Goal: Information Seeking & Learning: Find specific fact

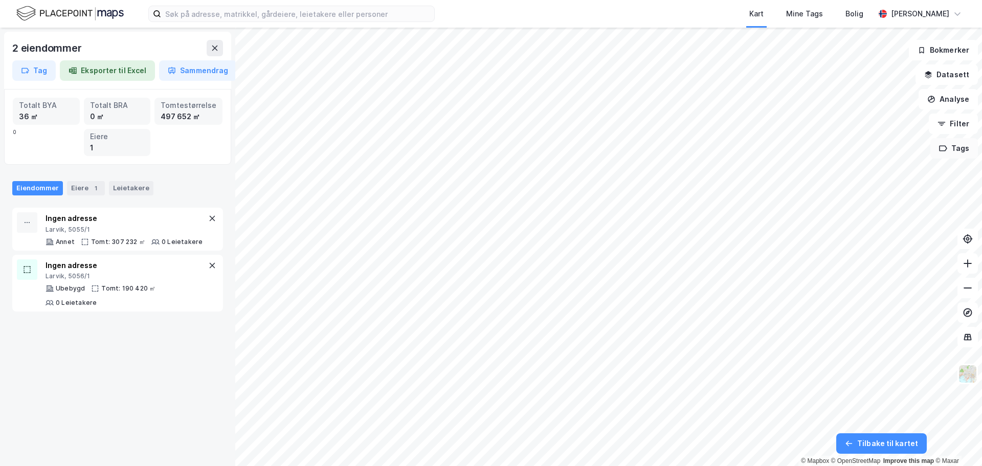
click at [944, 150] on icon "button" at bounding box center [943, 148] width 8 height 8
click at [947, 146] on icon "button" at bounding box center [943, 148] width 7 height 5
click at [945, 119] on button "Filter" at bounding box center [953, 124] width 49 height 20
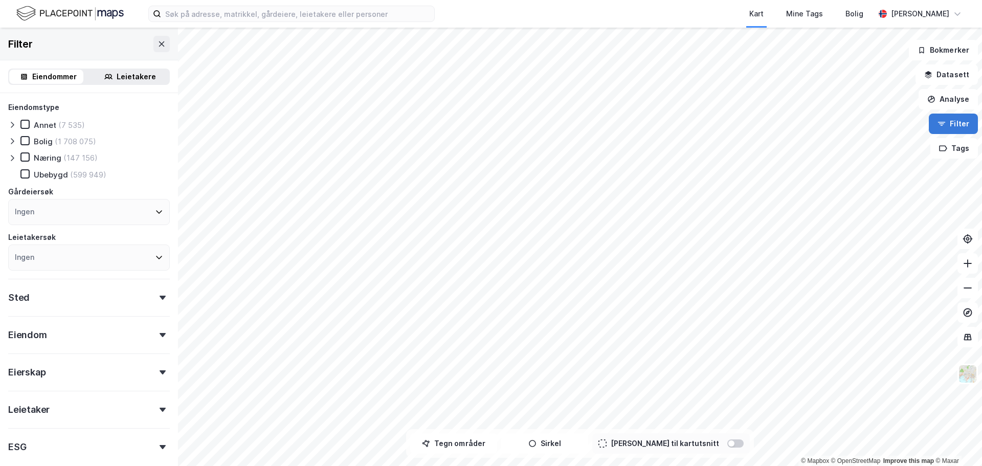
click at [945, 124] on icon "button" at bounding box center [942, 124] width 8 height 8
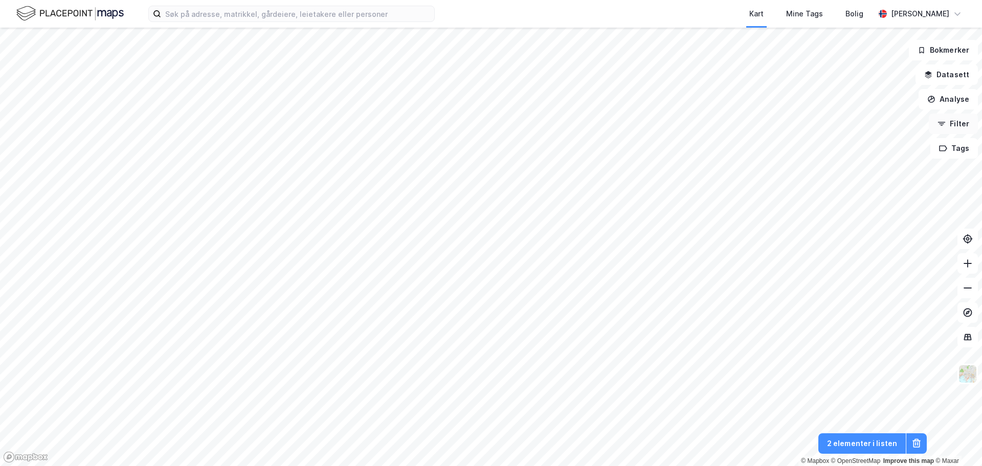
click at [946, 119] on button "Filter" at bounding box center [953, 124] width 49 height 20
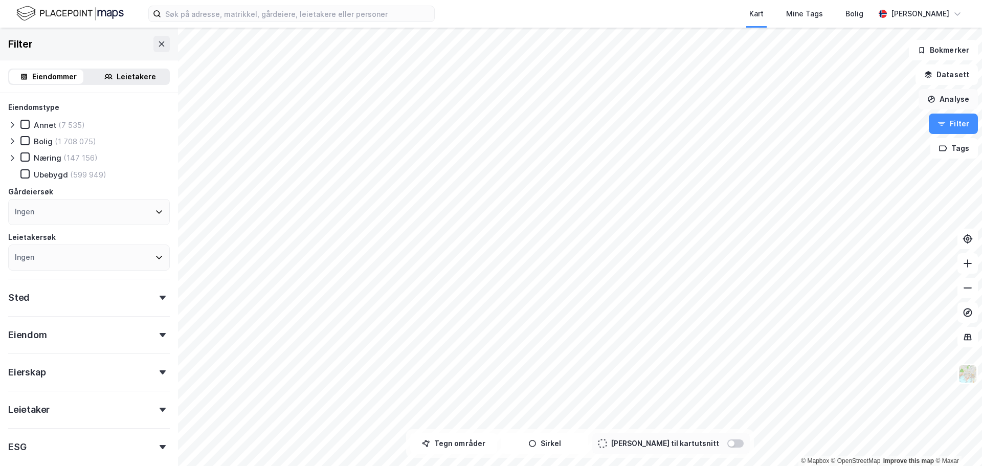
click at [945, 100] on button "Analyse" at bounding box center [948, 99] width 59 height 20
click at [938, 69] on button "Datasett" at bounding box center [947, 74] width 62 height 20
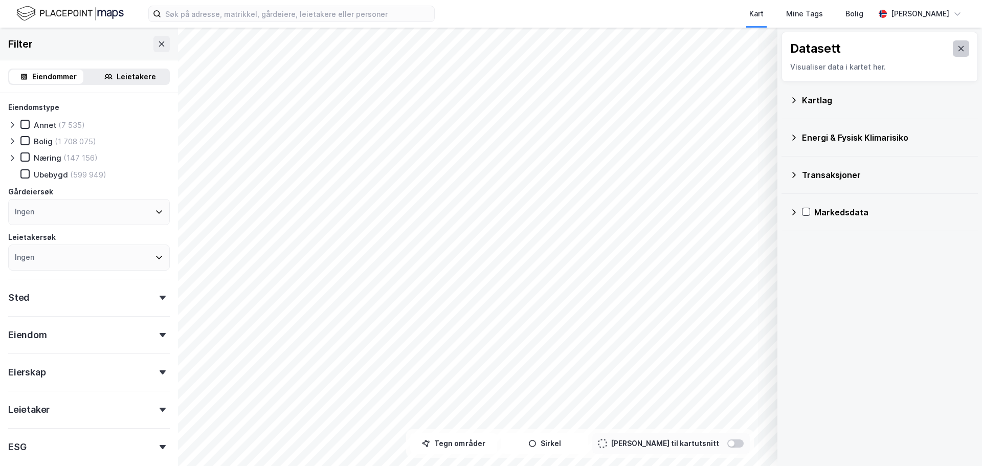
click at [957, 47] on icon at bounding box center [961, 49] width 8 height 8
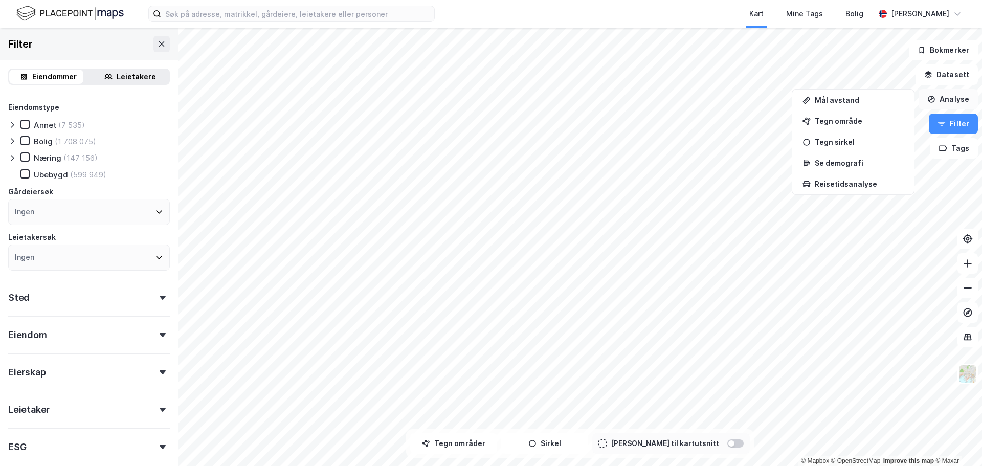
click at [945, 97] on button "Analyse" at bounding box center [948, 99] width 59 height 20
click at [944, 93] on button "Analyse" at bounding box center [948, 99] width 59 height 20
click at [950, 104] on button "Analyse" at bounding box center [948, 99] width 59 height 20
click at [14, 156] on icon at bounding box center [12, 158] width 8 height 8
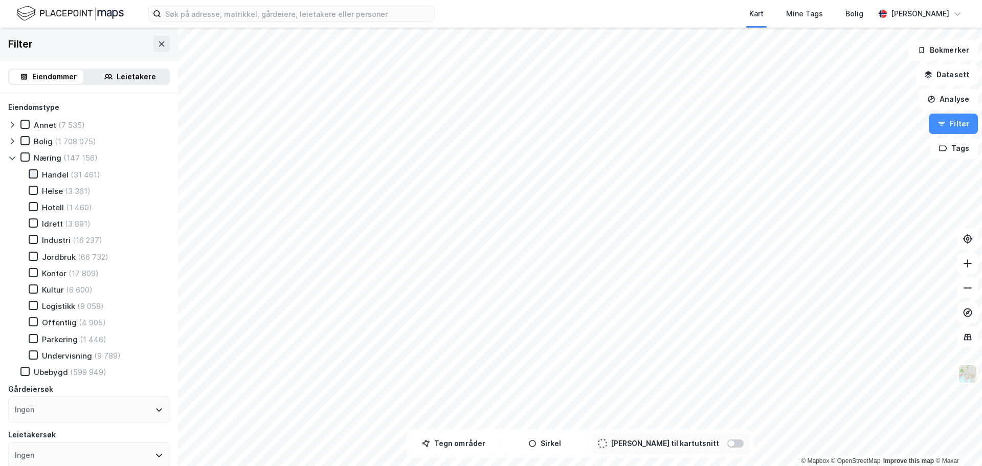
click at [32, 178] on div at bounding box center [33, 173] width 9 height 9
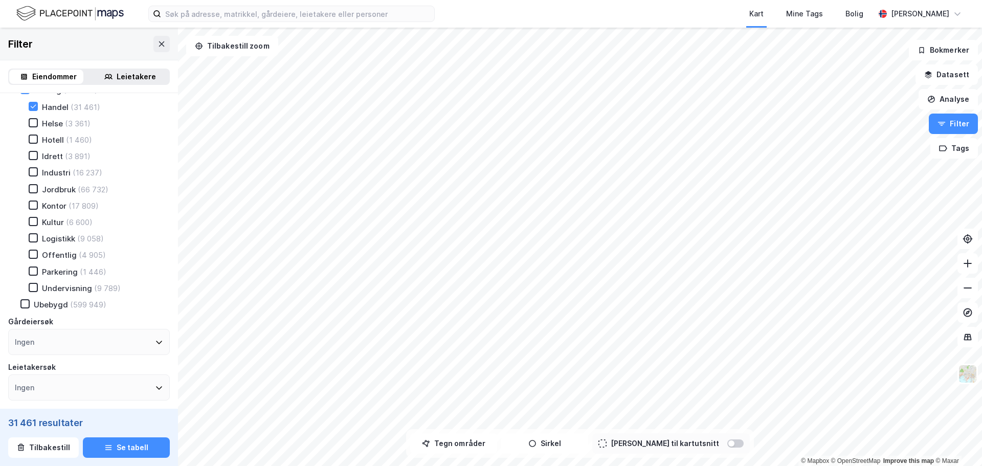
scroll to position [102, 0]
click at [24, 269] on icon at bounding box center [24, 269] width 7 height 7
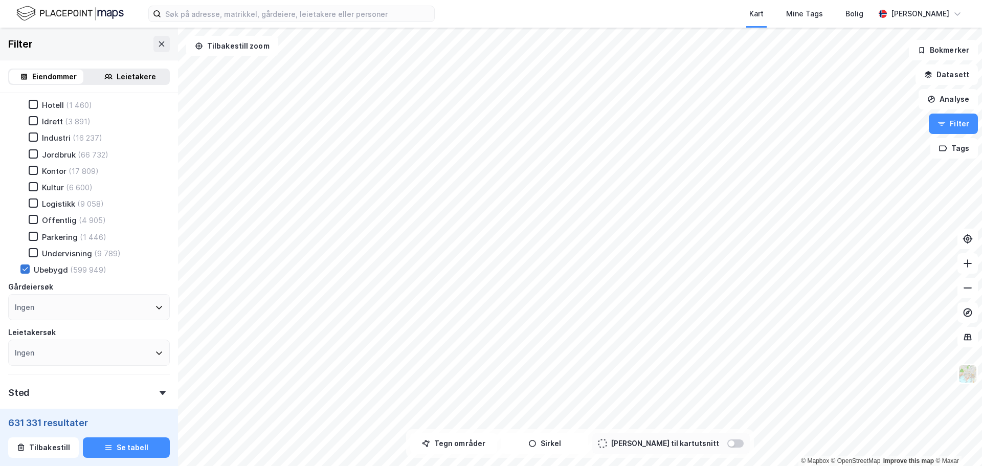
click at [26, 268] on icon at bounding box center [24, 269] width 7 height 7
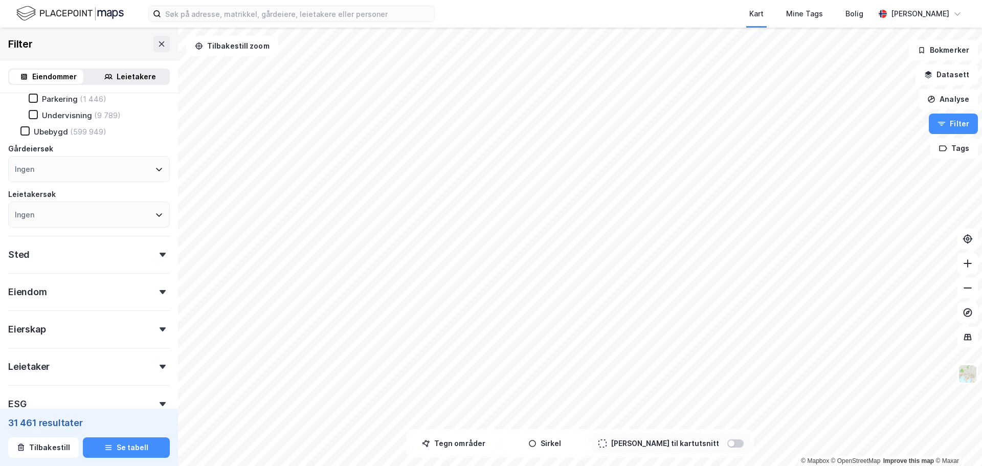
scroll to position [254, 0]
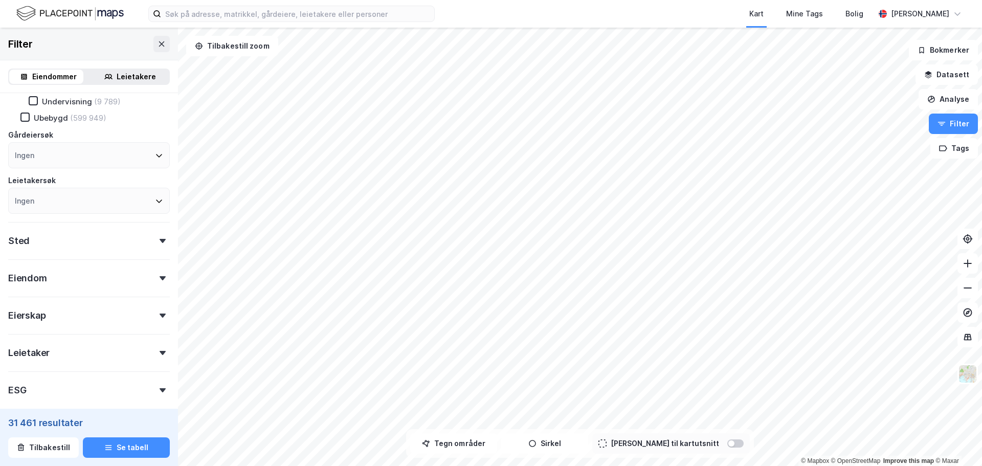
click at [157, 202] on div "Ingen" at bounding box center [89, 201] width 162 height 26
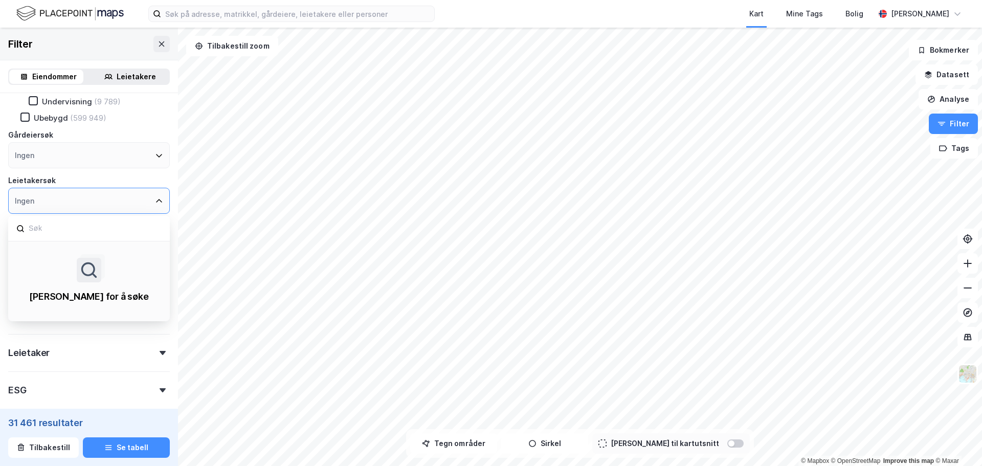
click at [155, 202] on icon at bounding box center [159, 201] width 8 height 8
click at [155, 156] on icon at bounding box center [159, 155] width 8 height 8
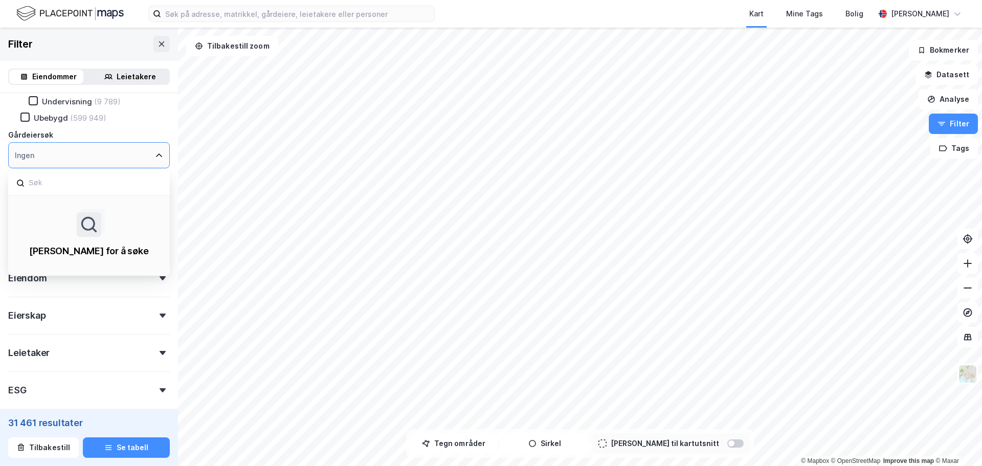
click at [155, 156] on icon at bounding box center [159, 155] width 8 height 8
click at [102, 161] on div "Ingen" at bounding box center [89, 155] width 162 height 26
click at [155, 159] on icon at bounding box center [159, 155] width 8 height 8
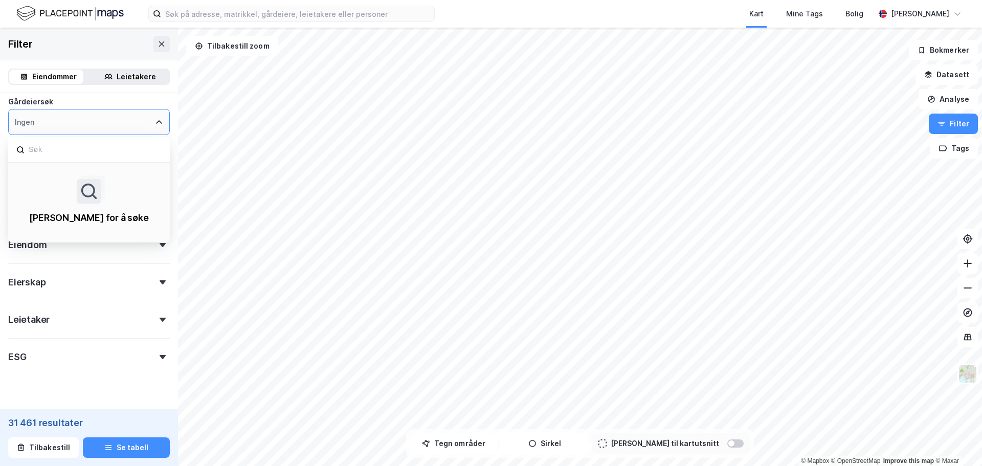
scroll to position [305, 0]
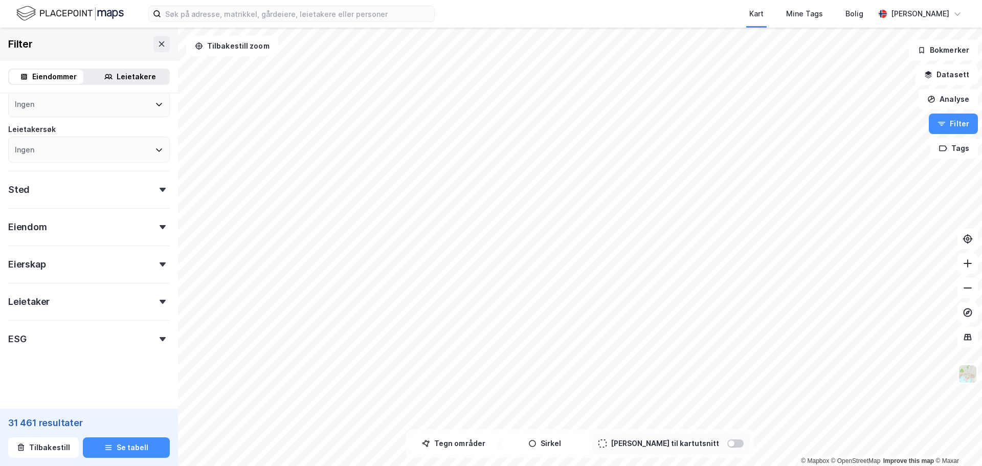
click at [160, 263] on icon at bounding box center [163, 265] width 6 height 4
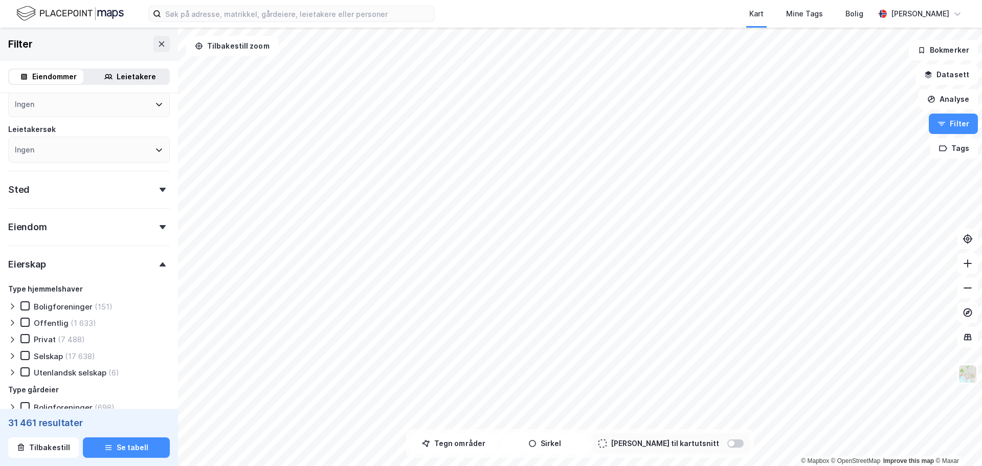
click at [160, 263] on icon at bounding box center [163, 265] width 6 height 4
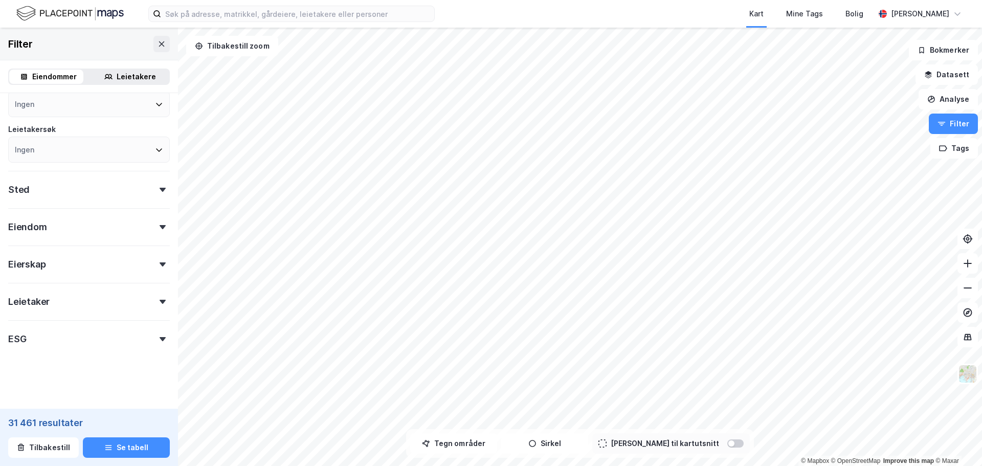
click at [155, 230] on div "Eiendom" at bounding box center [89, 222] width 162 height 29
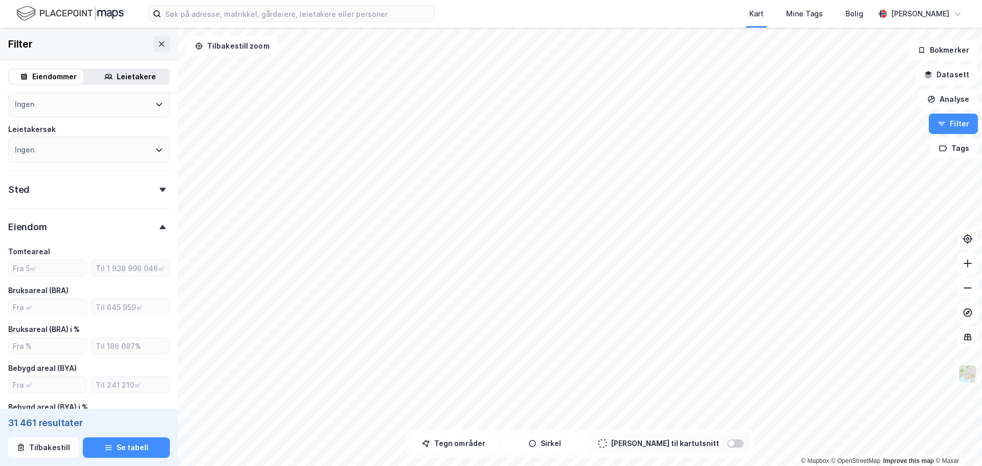
click at [155, 230] on div "Eiendom" at bounding box center [89, 222] width 162 height 29
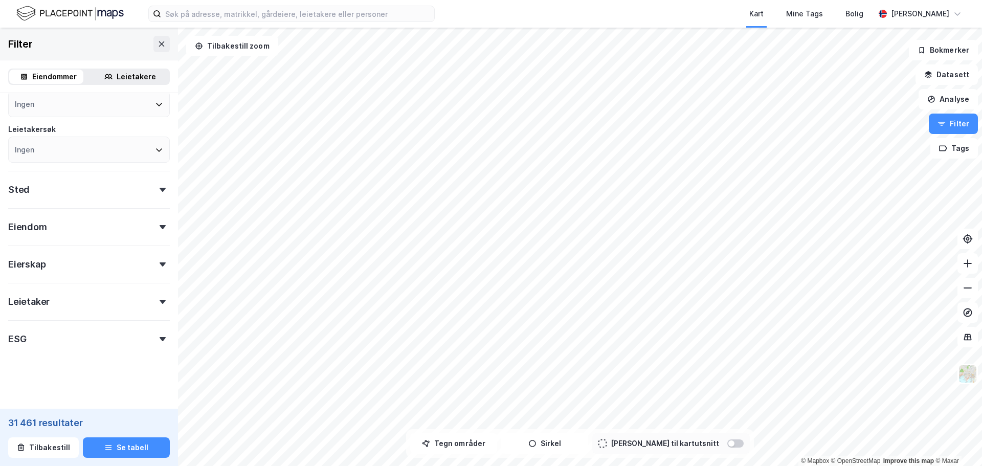
click at [156, 303] on div at bounding box center [163, 302] width 14 height 4
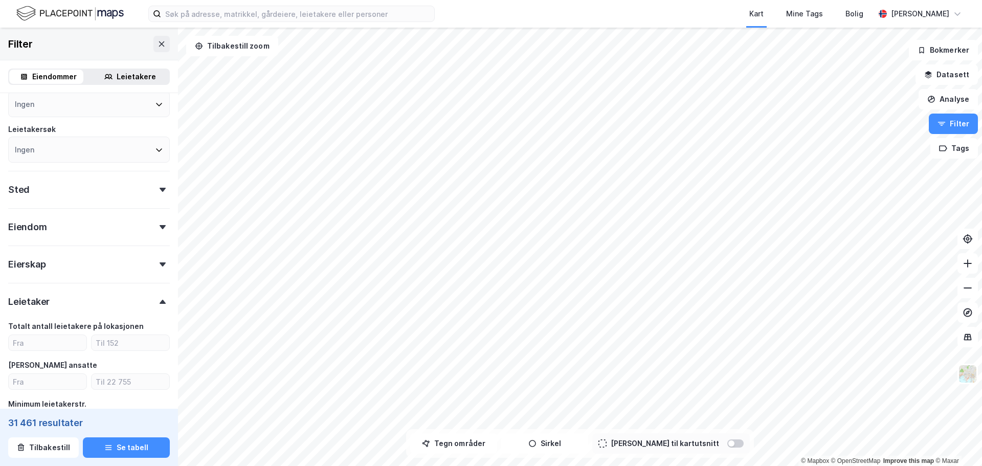
click at [160, 303] on icon at bounding box center [163, 302] width 6 height 4
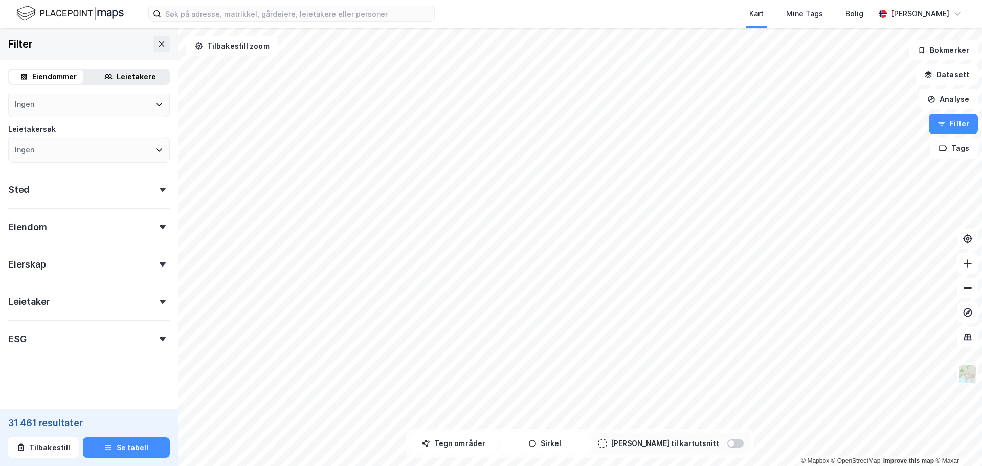
click at [156, 336] on div "ESG" at bounding box center [89, 334] width 162 height 29
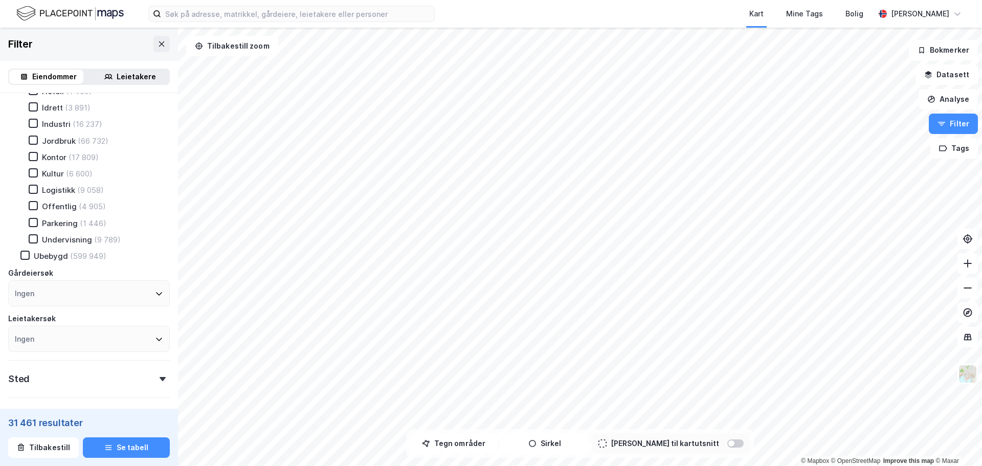
scroll to position [101, 0]
click at [148, 35] on div "Filter" at bounding box center [89, 44] width 178 height 33
click at [164, 39] on div "Filter" at bounding box center [89, 44] width 178 height 33
click at [158, 43] on icon at bounding box center [162, 44] width 8 height 8
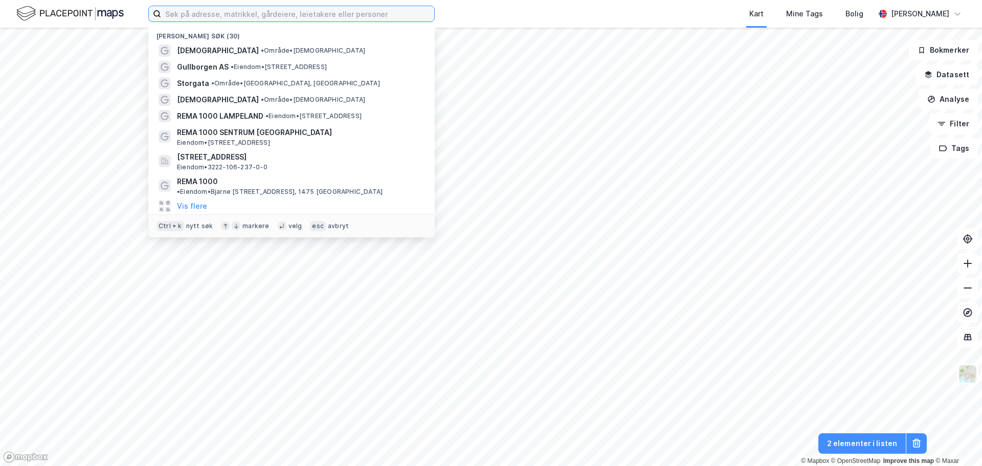
click at [265, 17] on input at bounding box center [297, 13] width 273 height 15
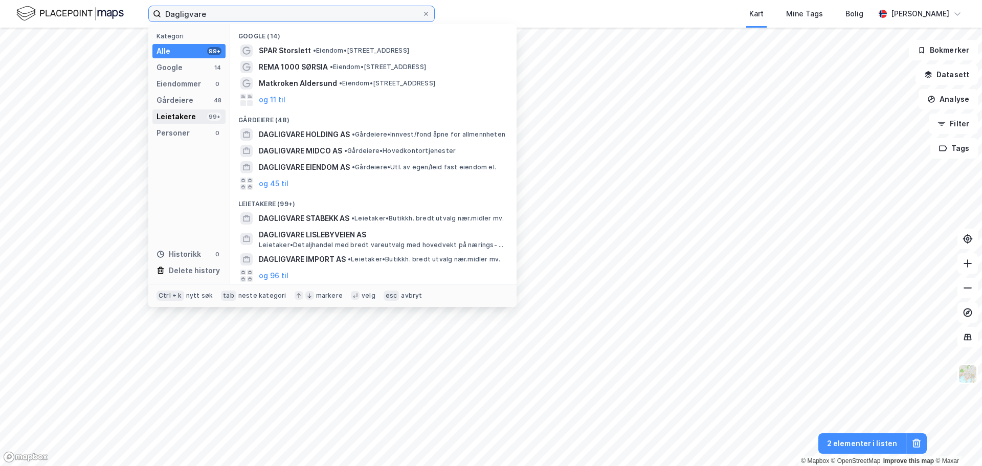
type input "Dagligvare"
click at [187, 116] on div "Leietakere" at bounding box center [176, 117] width 39 height 12
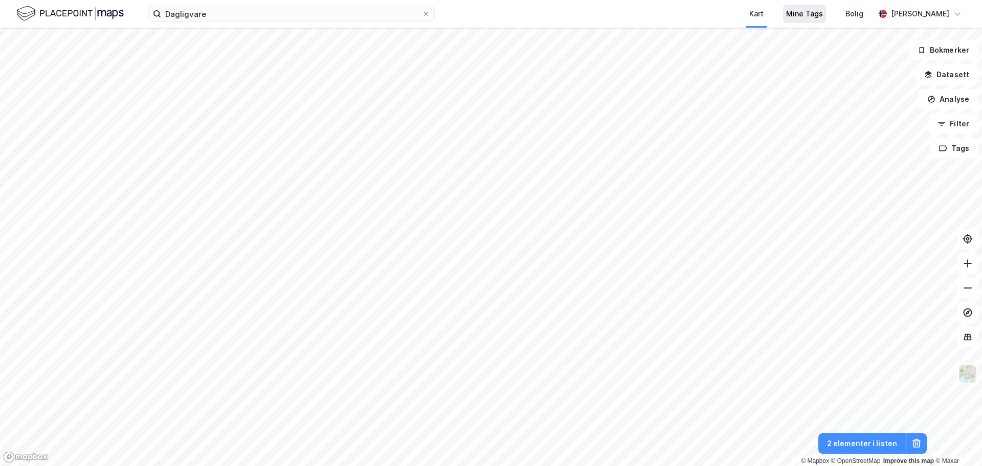
click at [818, 15] on div "Mine Tags" at bounding box center [804, 14] width 37 height 12
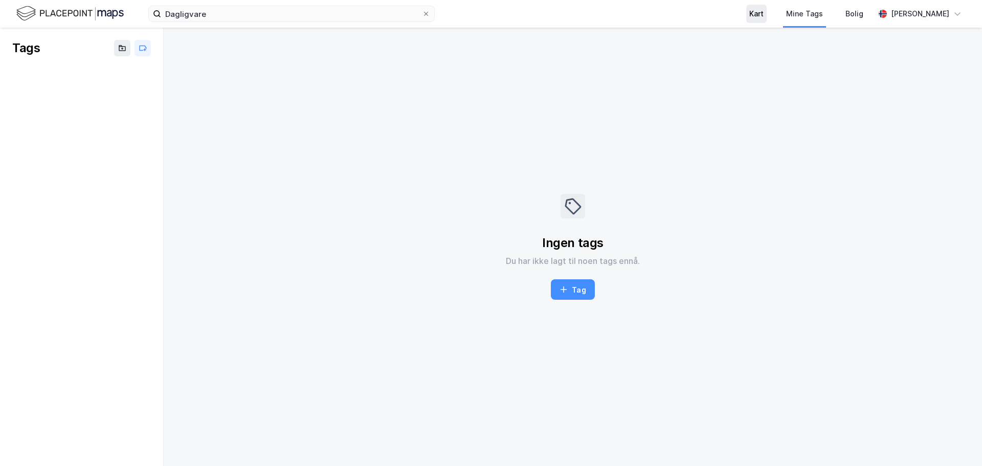
click at [763, 12] on div "Kart" at bounding box center [757, 14] width 14 height 12
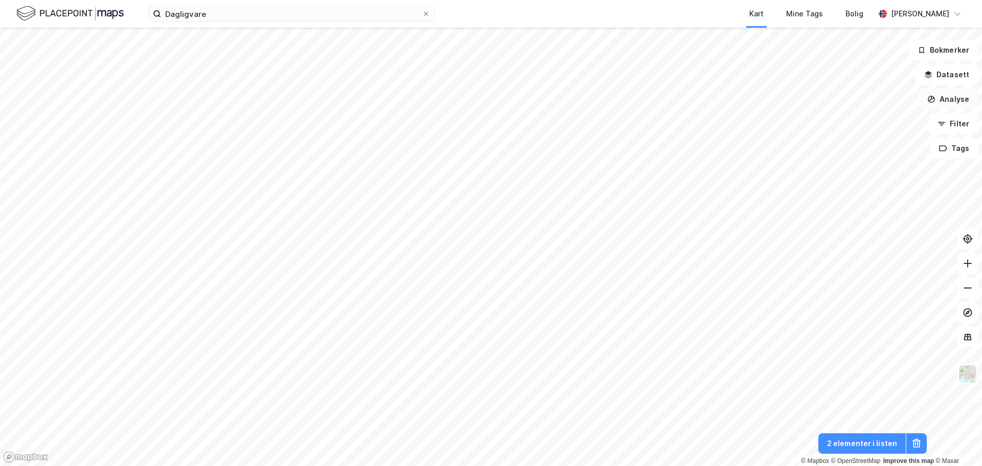
click at [947, 96] on button "Analyse" at bounding box center [948, 99] width 59 height 20
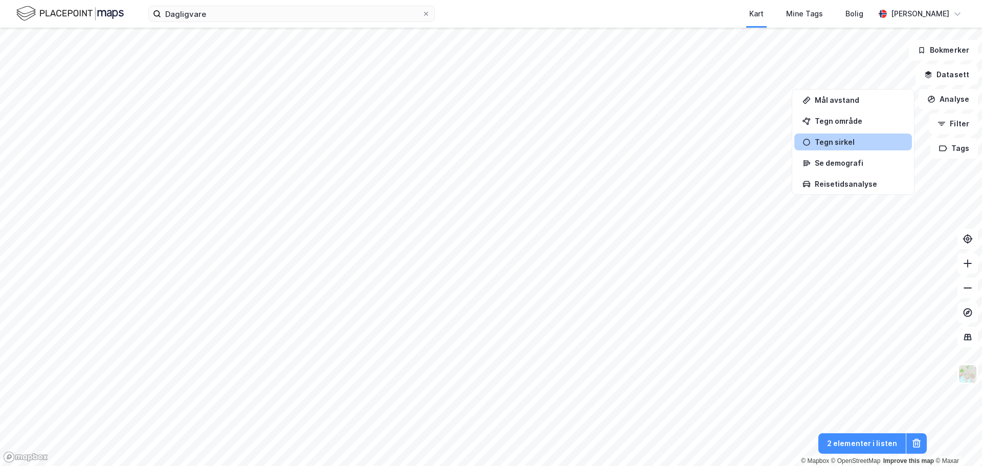
click at [831, 139] on div "Tegn sirkel" at bounding box center [859, 142] width 89 height 9
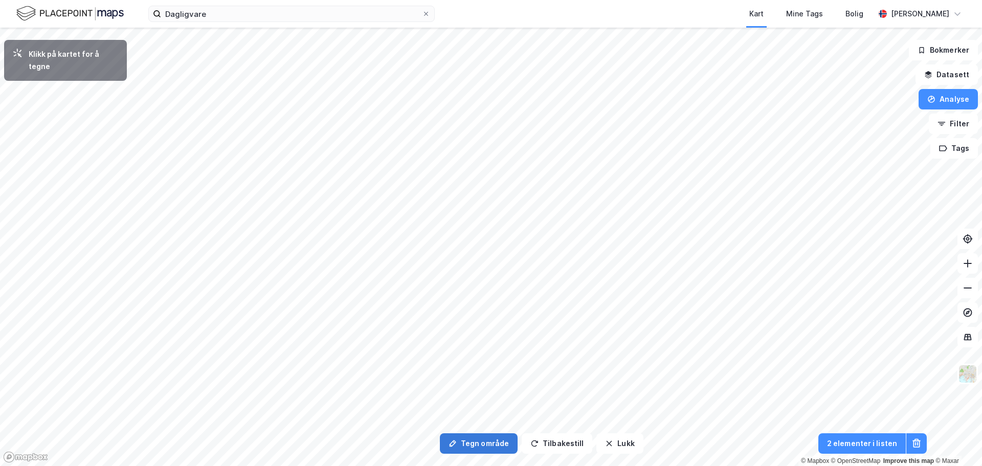
click at [465, 444] on button "Tegn område" at bounding box center [479, 443] width 78 height 20
click at [490, 445] on button "Tegn område" at bounding box center [479, 443] width 78 height 20
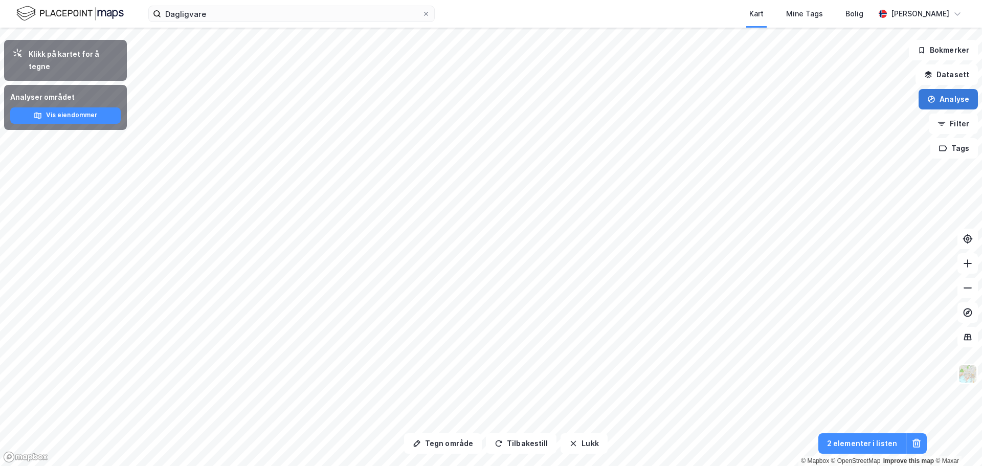
click at [936, 97] on icon "button" at bounding box center [932, 99] width 8 height 8
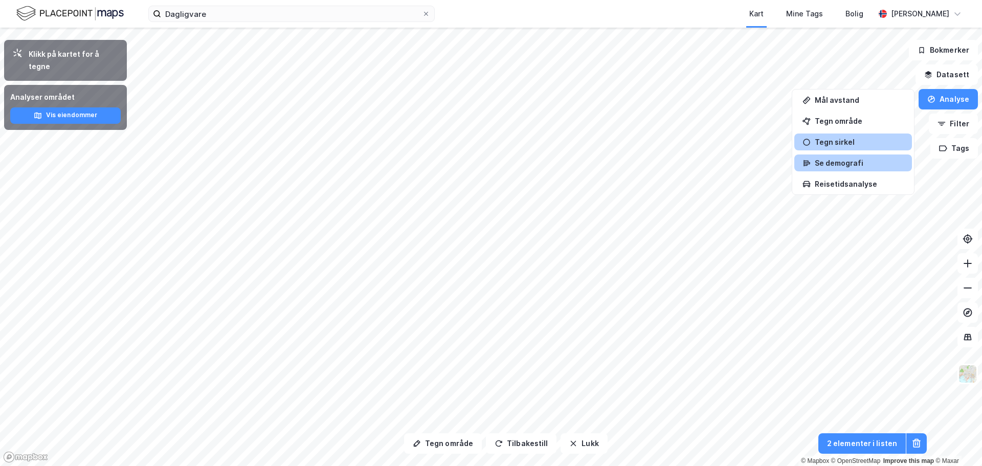
click at [849, 160] on div "Se demografi" at bounding box center [859, 163] width 89 height 9
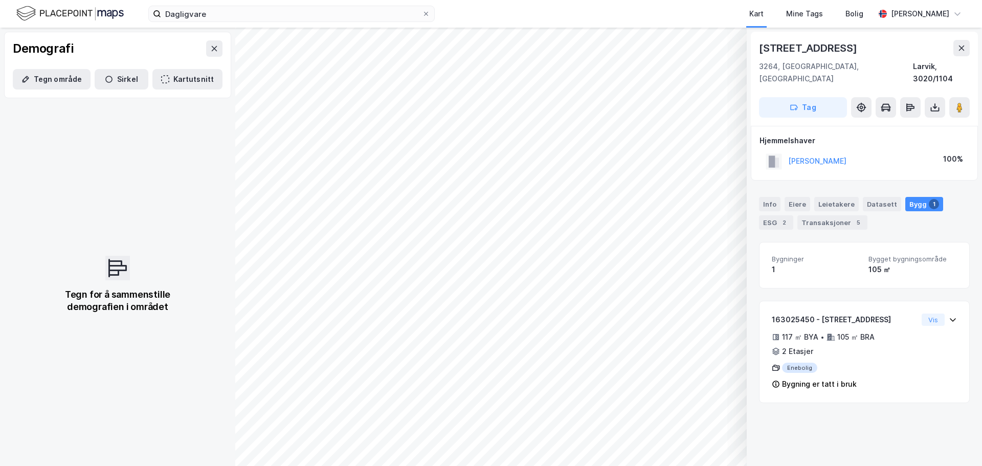
click at [960, 48] on icon at bounding box center [962, 48] width 8 height 8
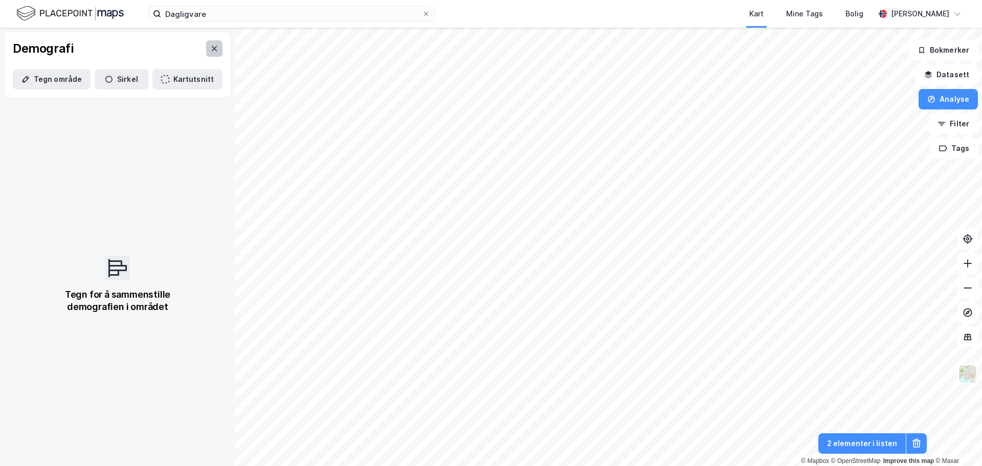
click at [210, 50] on icon at bounding box center [214, 49] width 8 height 8
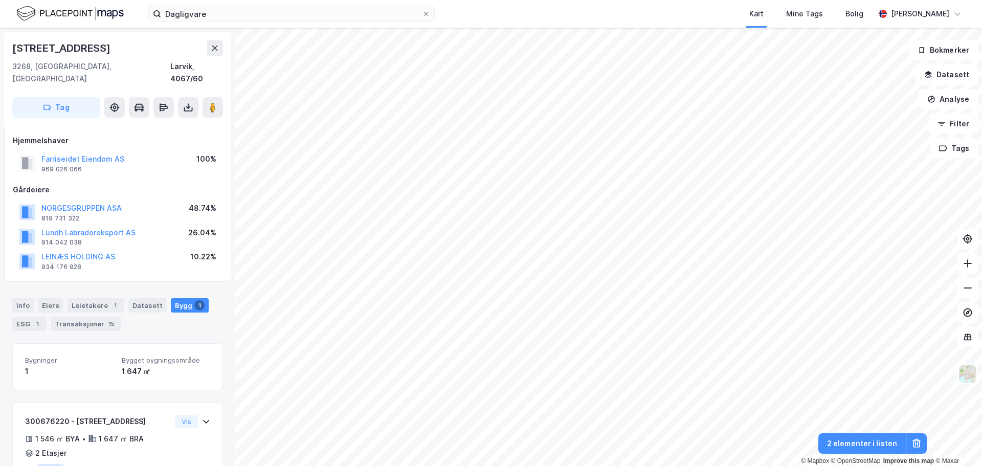
scroll to position [3, 0]
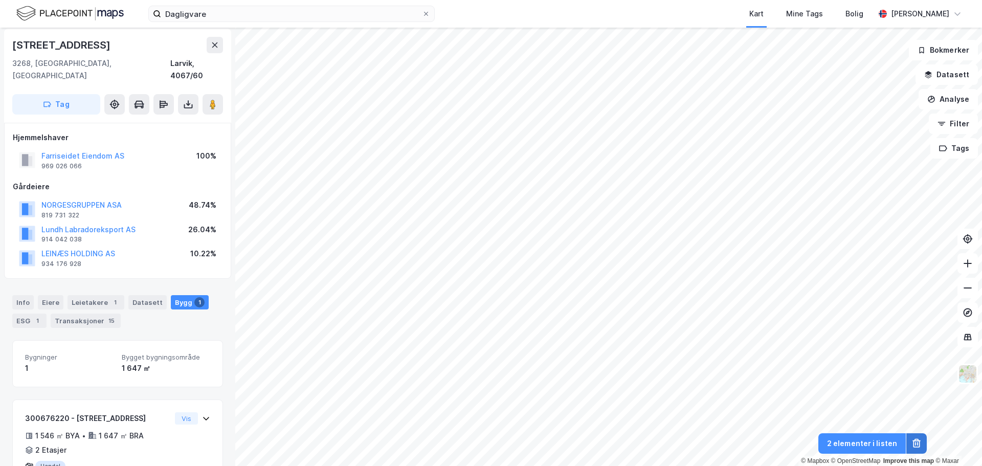
click at [916, 447] on icon at bounding box center [916, 444] width 7 height 7
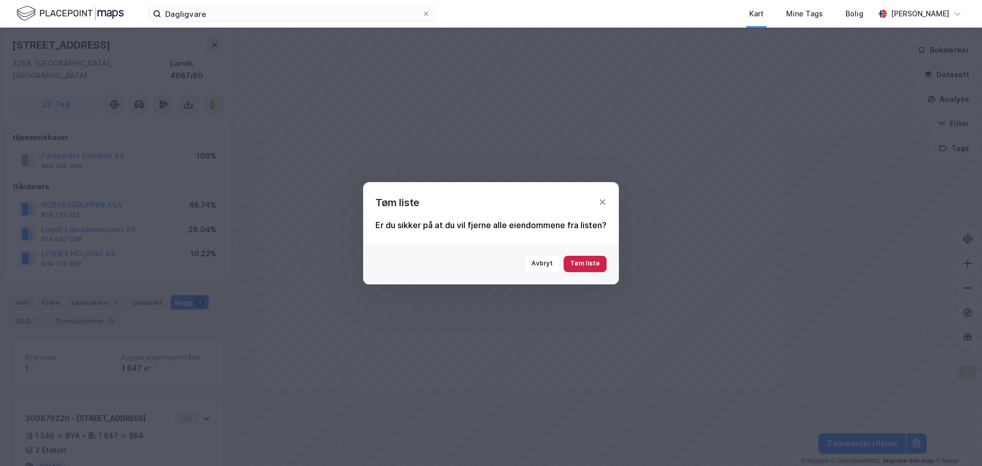
click at [586, 268] on button "Tøm liste" at bounding box center [585, 264] width 43 height 16
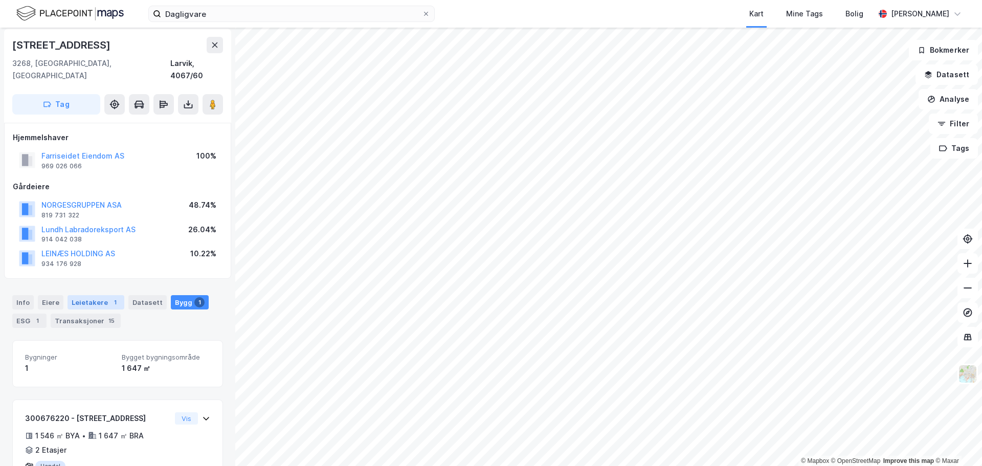
click at [81, 295] on div "Leietakere 1" at bounding box center [96, 302] width 57 height 14
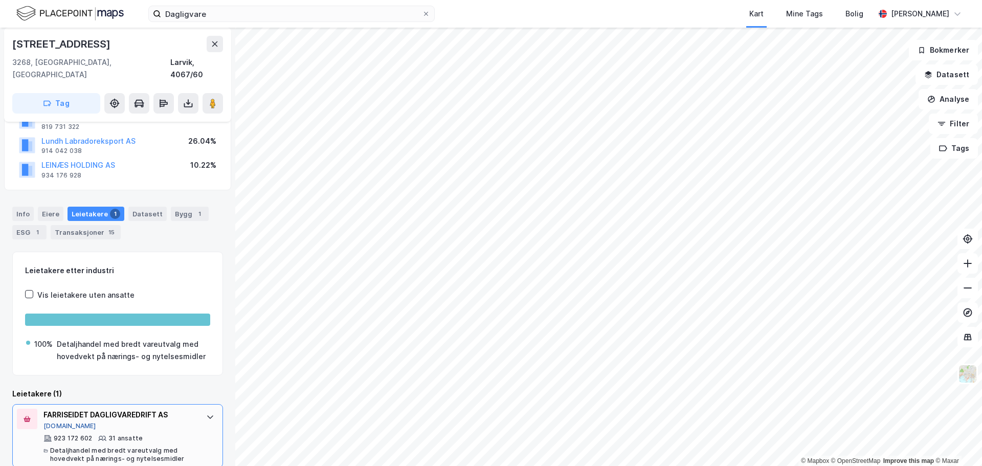
scroll to position [93, 0]
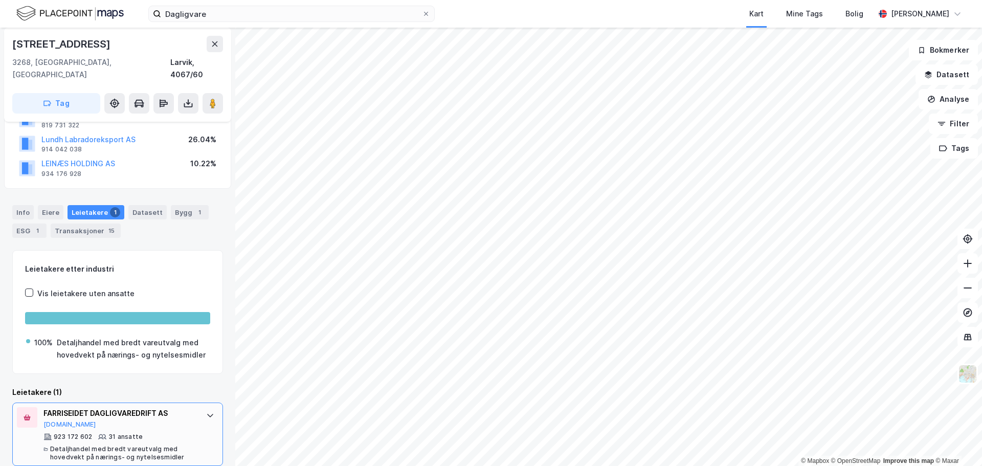
click at [82, 407] on div "FARRISEIDET DAGLIGVAREDRIFT AS" at bounding box center [119, 413] width 152 height 12
click at [121, 433] on div "31 ansatte" at bounding box center [125, 437] width 34 height 8
click at [55, 421] on button "[DOMAIN_NAME]" at bounding box center [69, 425] width 53 height 8
click at [952, 107] on button "Analyse" at bounding box center [948, 99] width 59 height 20
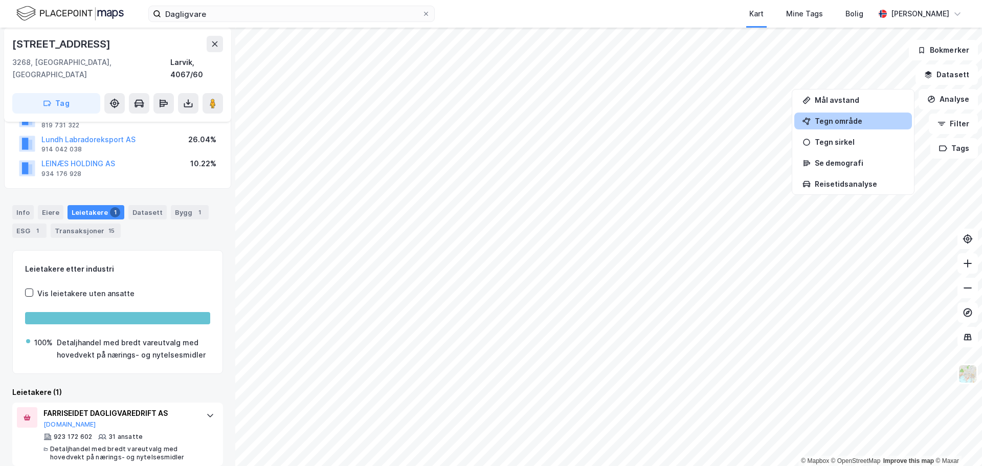
click at [844, 125] on div "Tegn område" at bounding box center [859, 121] width 89 height 9
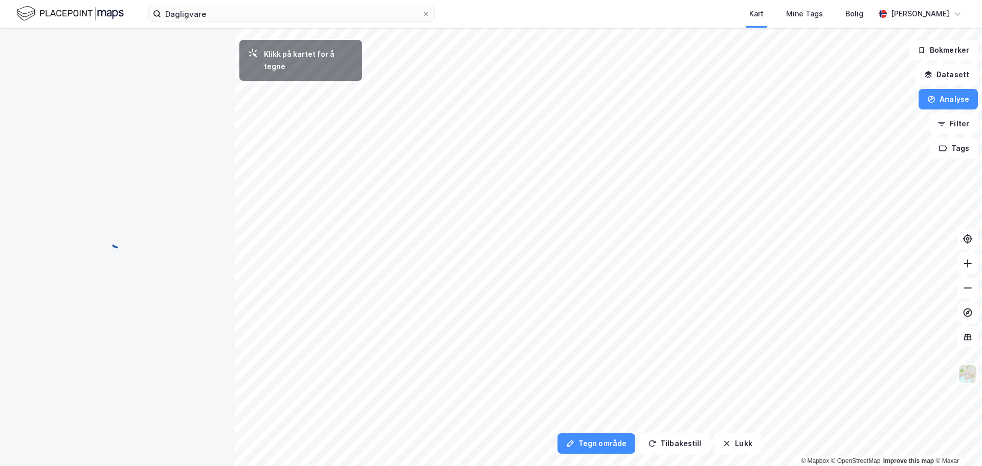
scroll to position [0, 0]
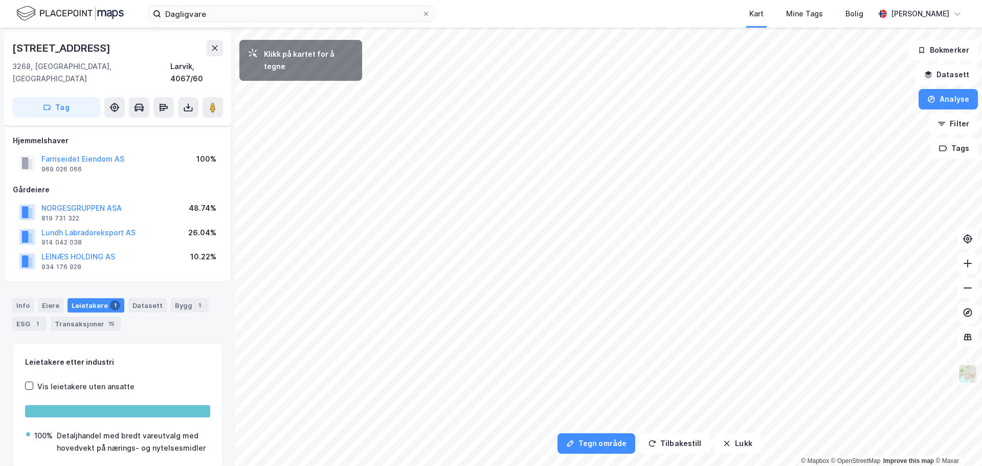
click at [973, 372] on img at bounding box center [967, 373] width 19 height 19
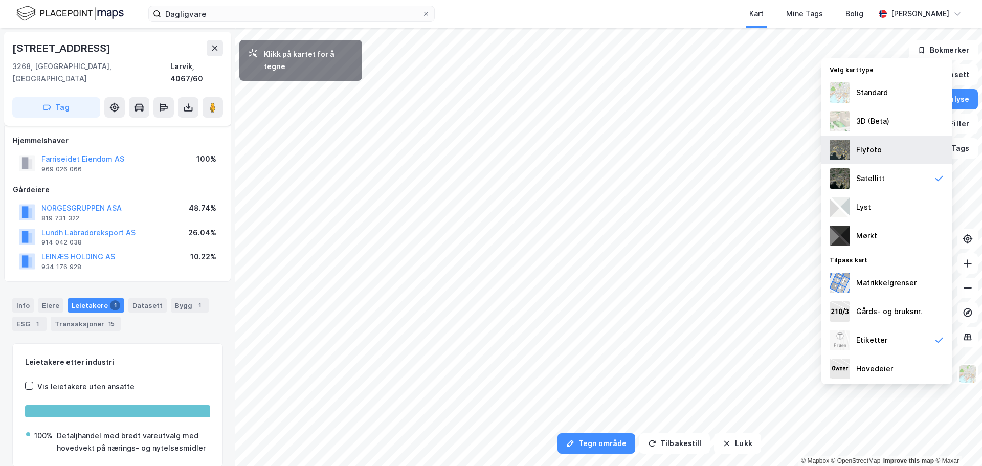
click at [866, 152] on div "Flyfoto" at bounding box center [870, 150] width 26 height 12
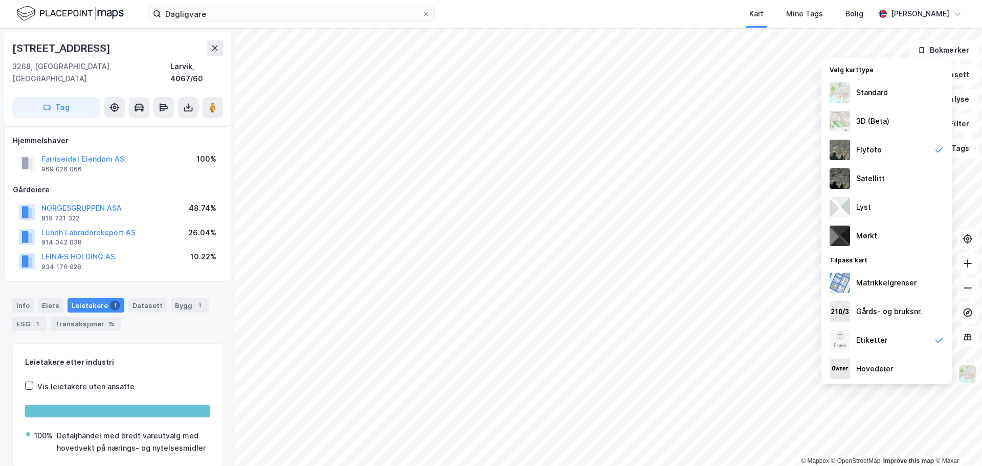
scroll to position [30, 0]
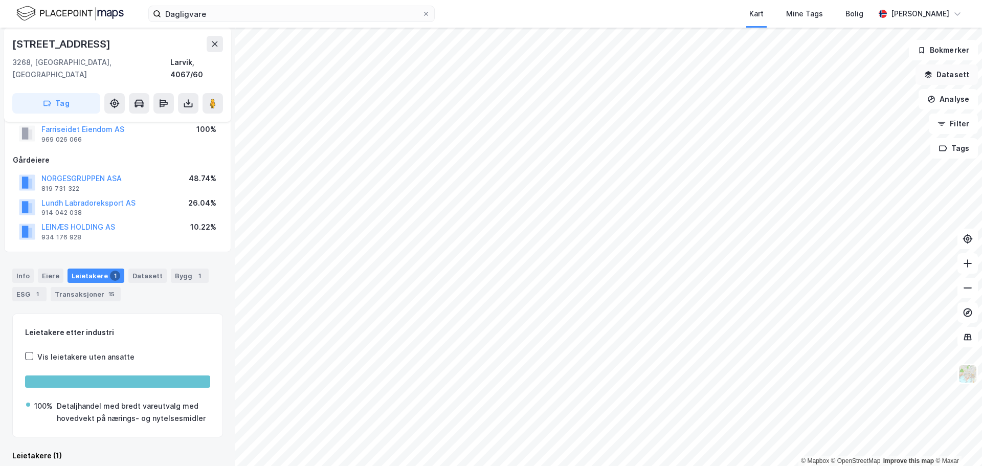
click at [933, 77] on icon "button" at bounding box center [929, 75] width 8 height 8
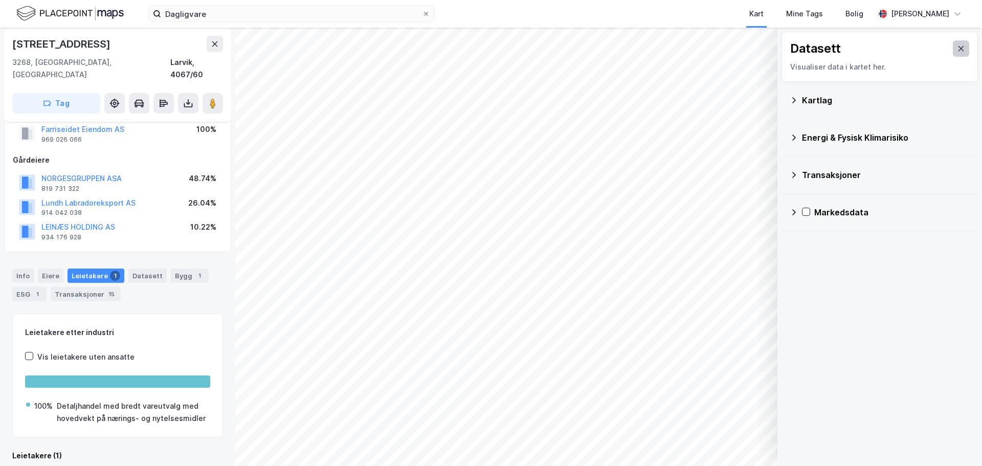
click at [957, 45] on icon at bounding box center [961, 49] width 8 height 8
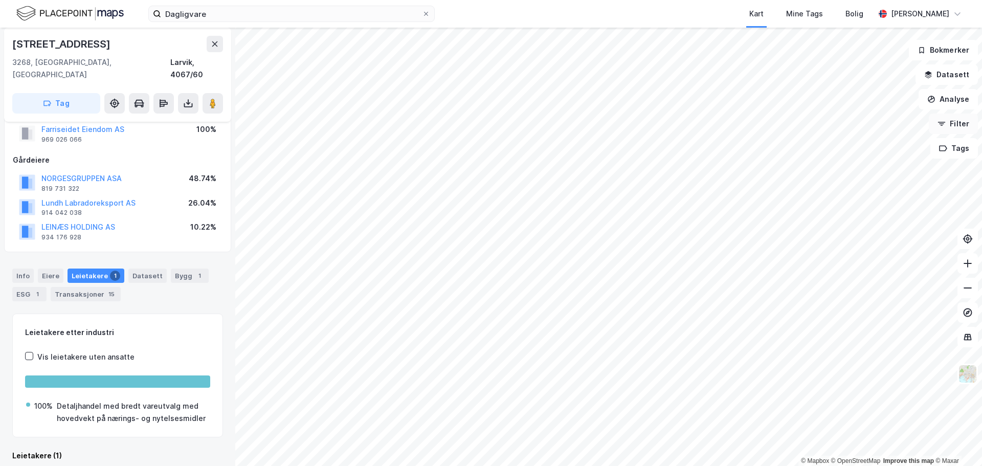
click at [949, 125] on button "Filter" at bounding box center [953, 124] width 49 height 20
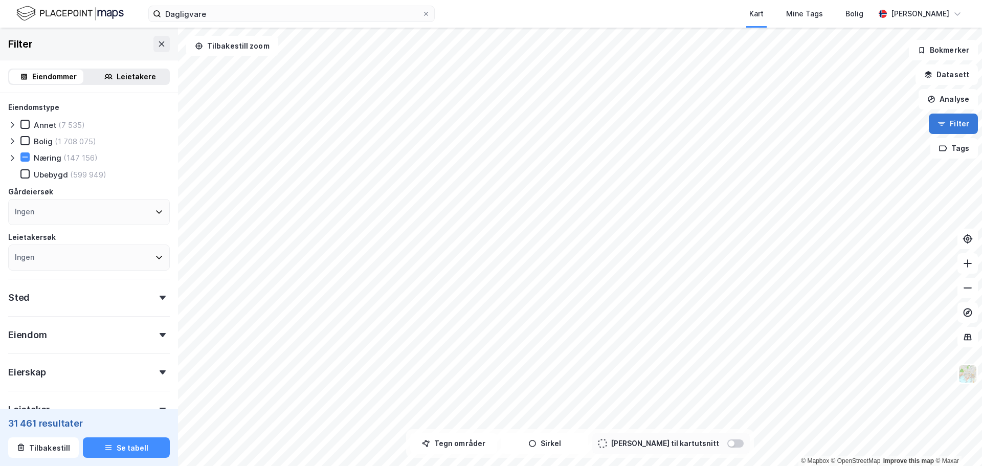
click at [948, 127] on button "Filter" at bounding box center [953, 124] width 49 height 20
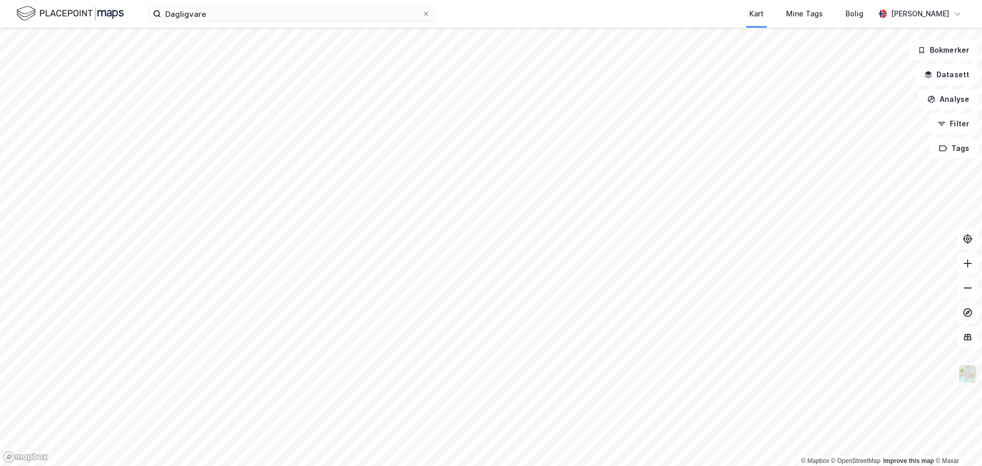
click at [968, 380] on img at bounding box center [967, 373] width 19 height 19
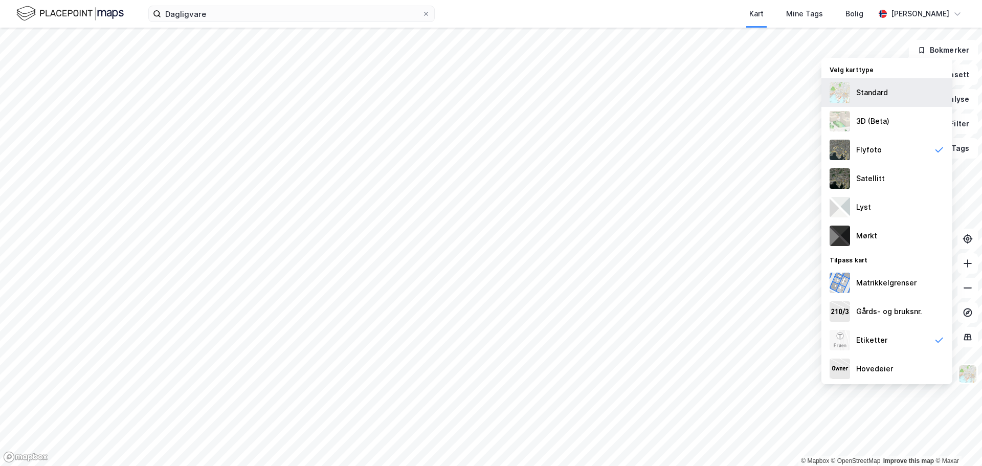
click at [854, 94] on div "Standard" at bounding box center [887, 92] width 131 height 29
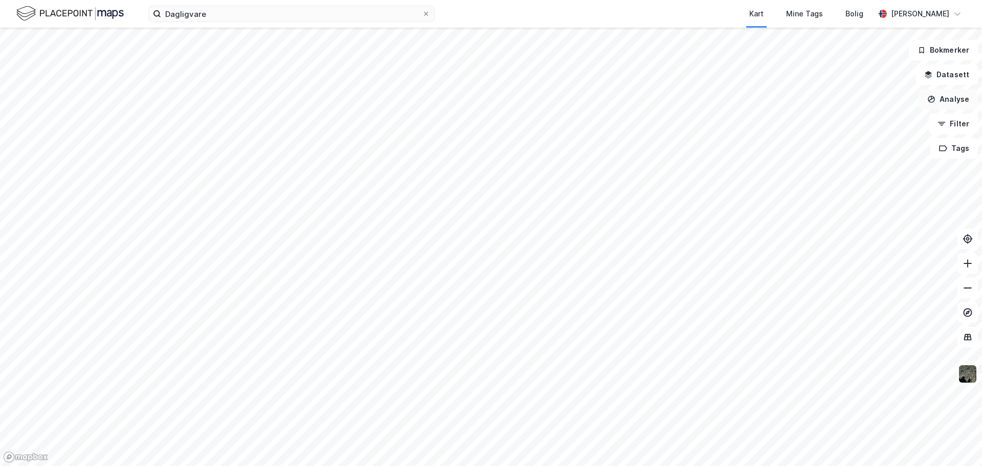
click at [950, 99] on button "Analyse" at bounding box center [948, 99] width 59 height 20
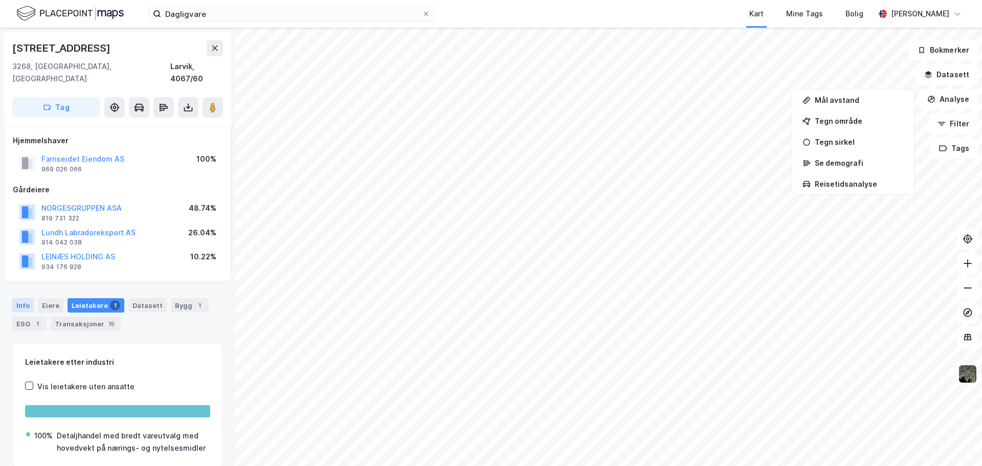
click at [25, 298] on div "Info" at bounding box center [22, 305] width 21 height 14
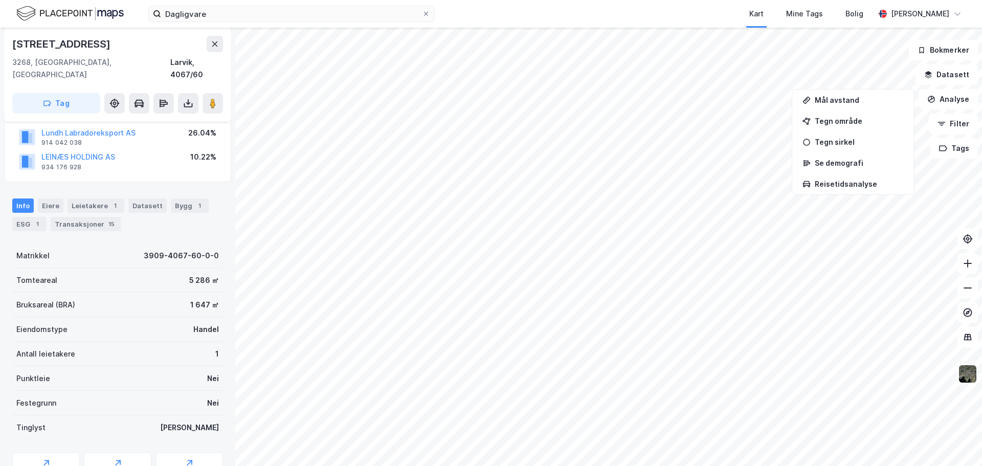
scroll to position [102, 0]
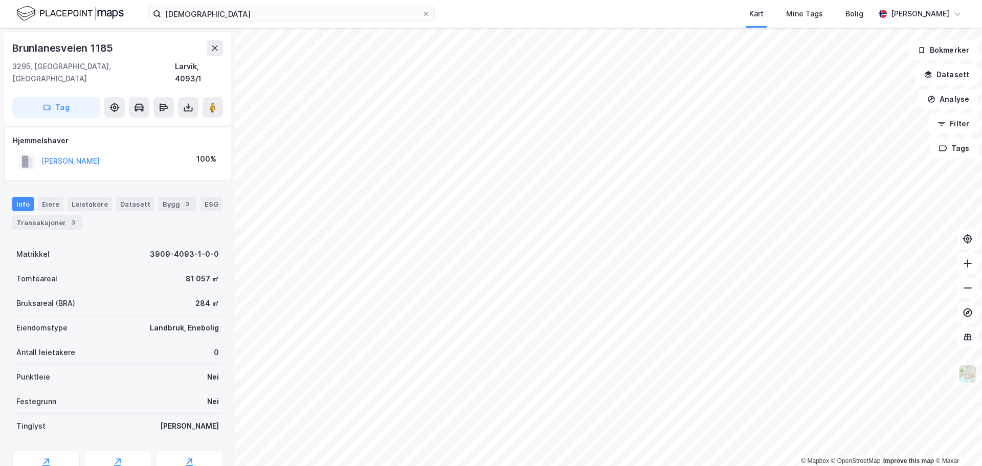
scroll to position [6, 0]
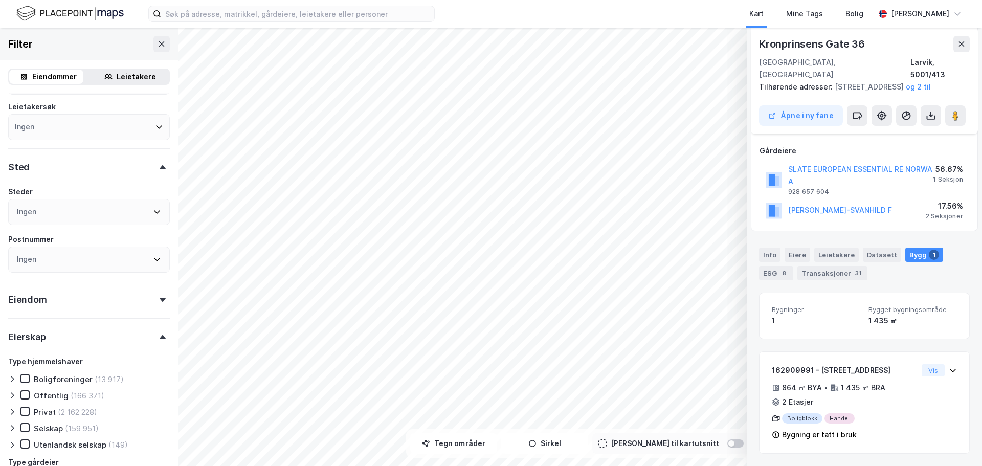
scroll to position [154, 0]
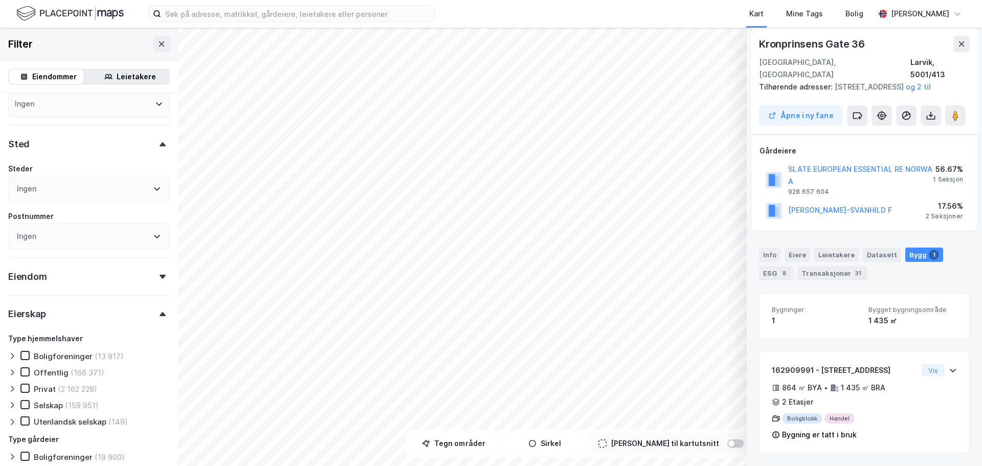
click at [122, 79] on div "Leietakere" at bounding box center [136, 77] width 39 height 12
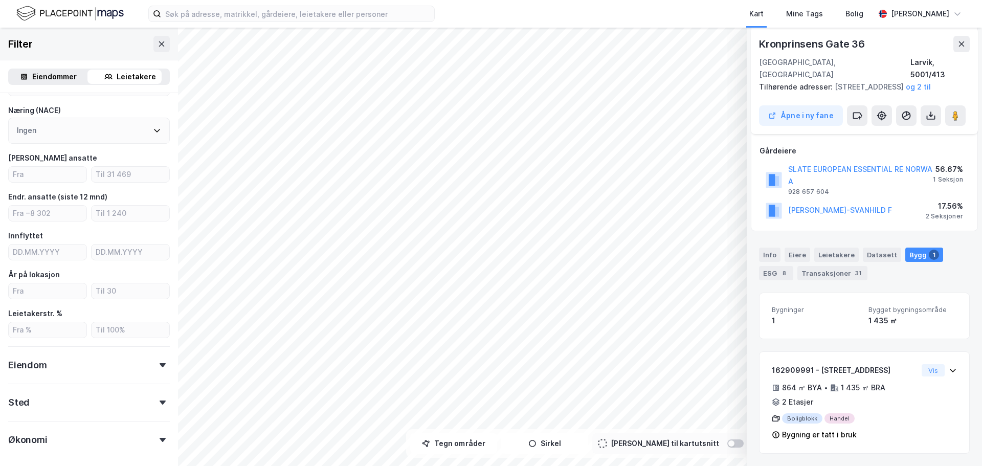
scroll to position [72, 0]
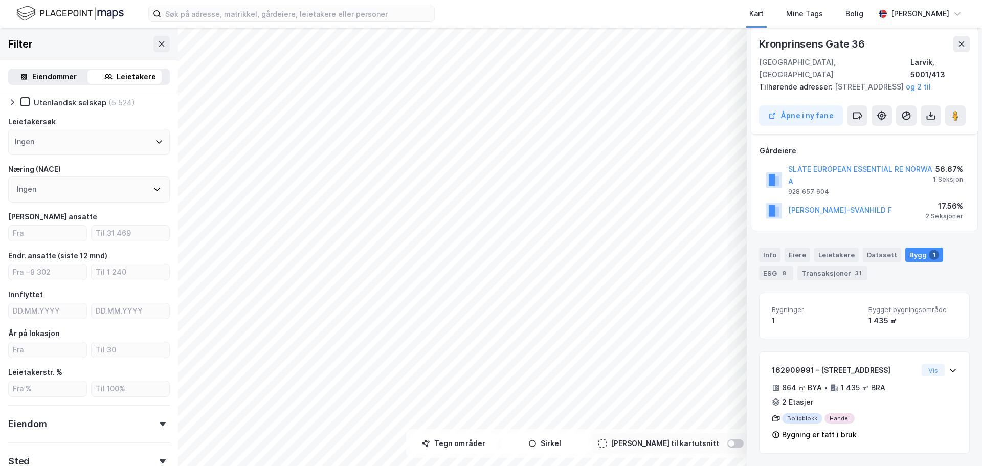
click at [119, 74] on div "Leietakere" at bounding box center [136, 77] width 39 height 12
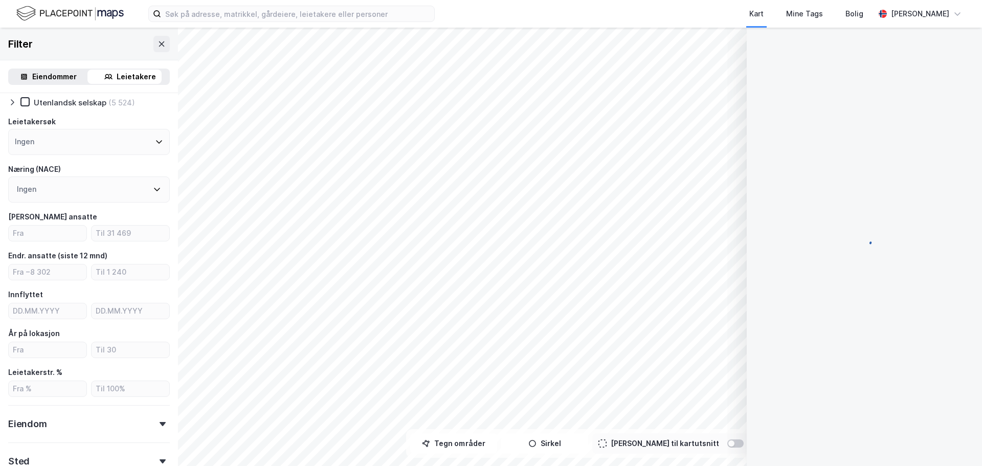
scroll to position [35, 0]
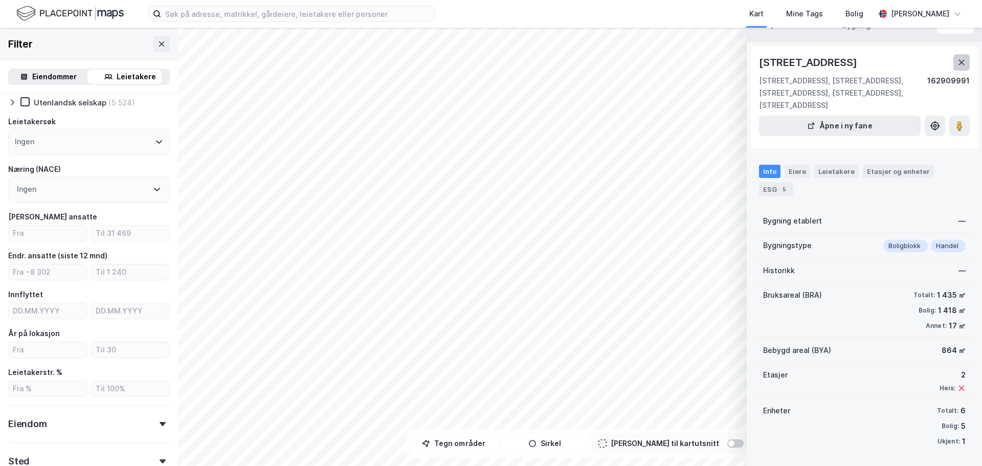
click at [958, 58] on icon at bounding box center [962, 62] width 8 height 8
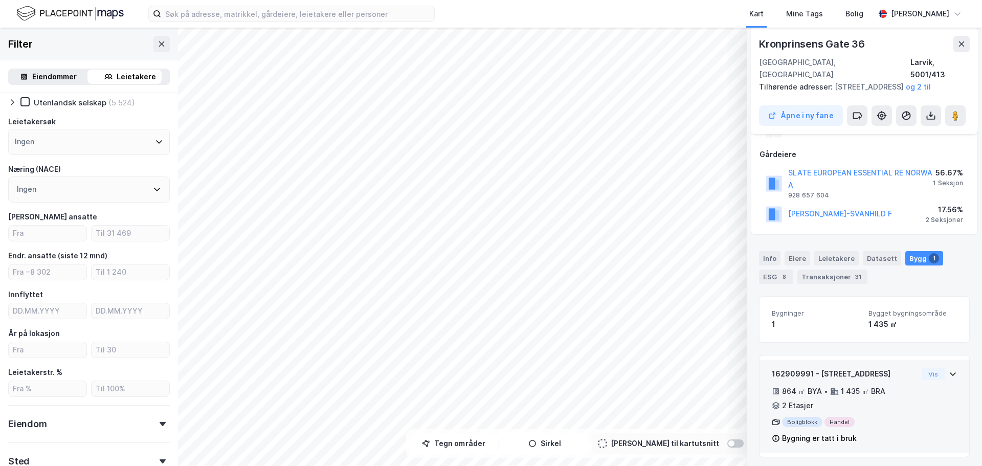
scroll to position [120, 0]
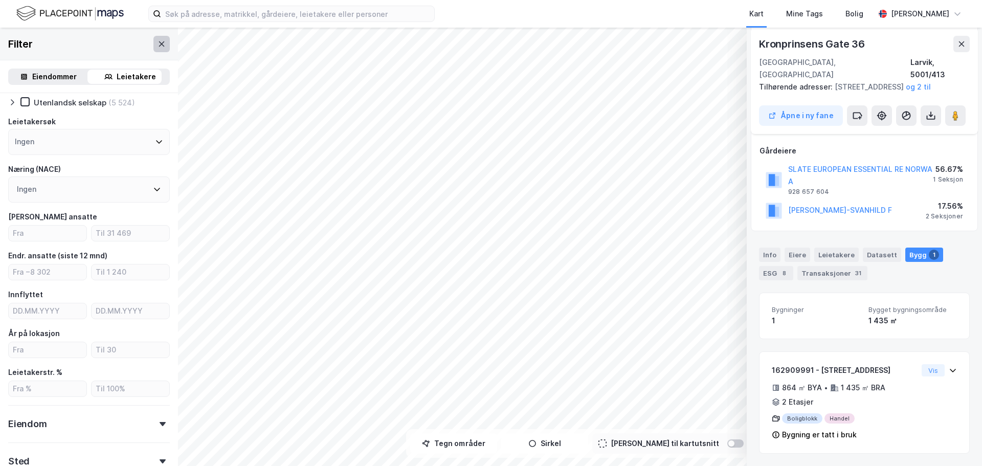
click at [158, 47] on icon at bounding box center [162, 44] width 8 height 8
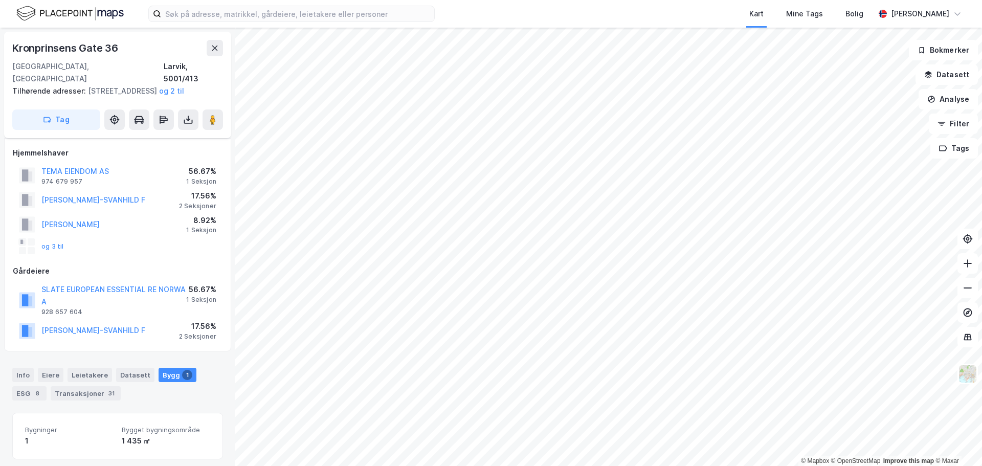
scroll to position [120, 0]
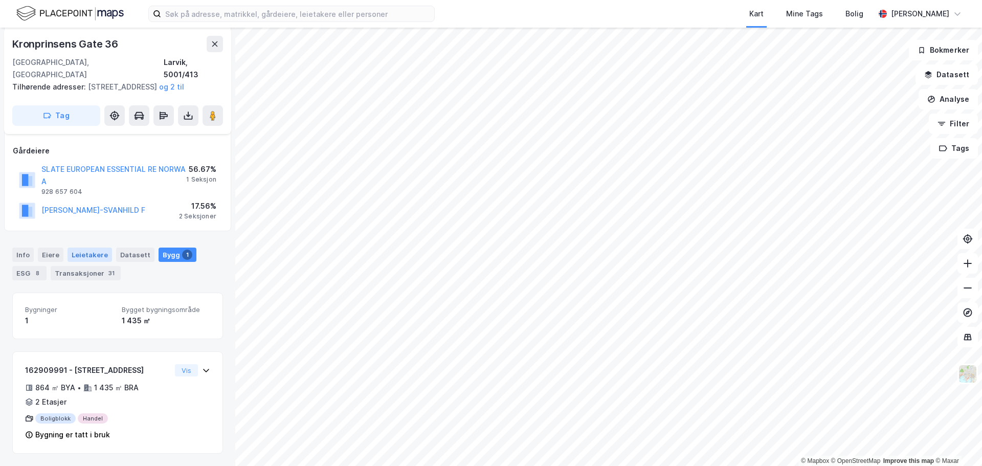
click at [72, 252] on div "Leietakere" at bounding box center [90, 255] width 45 height 14
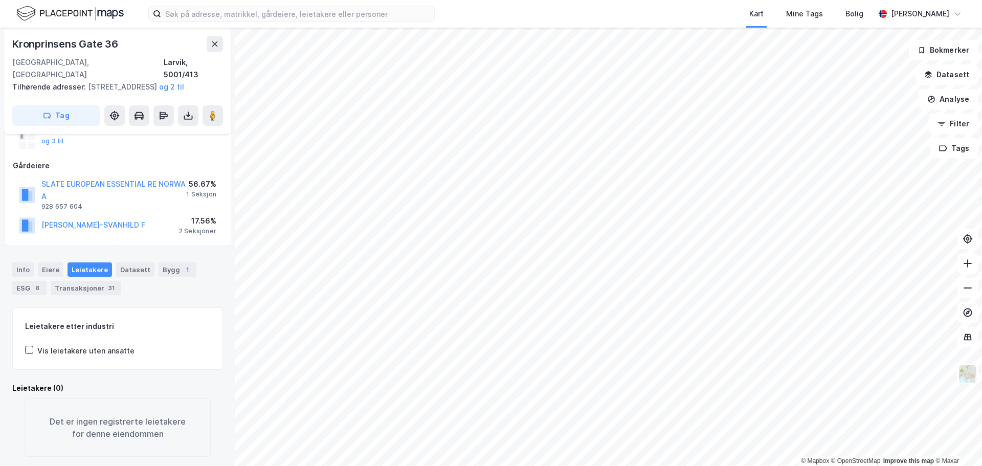
scroll to position [121, 0]
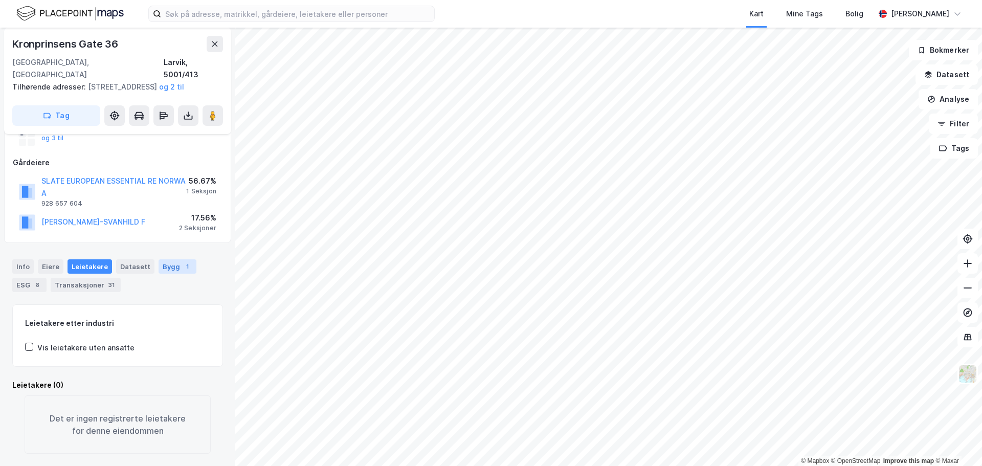
click at [159, 259] on div "Bygg 1" at bounding box center [178, 266] width 38 height 14
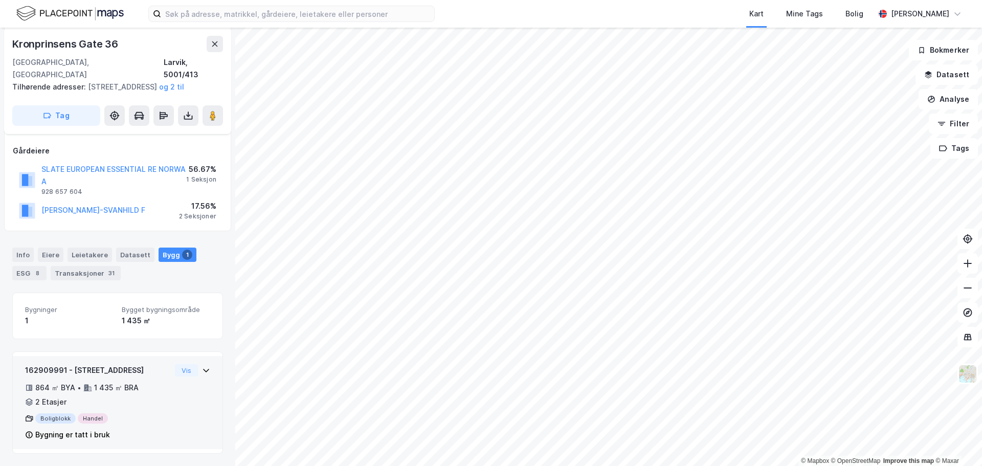
click at [93, 420] on div "Boligblokk Handel" at bounding box center [98, 418] width 146 height 10
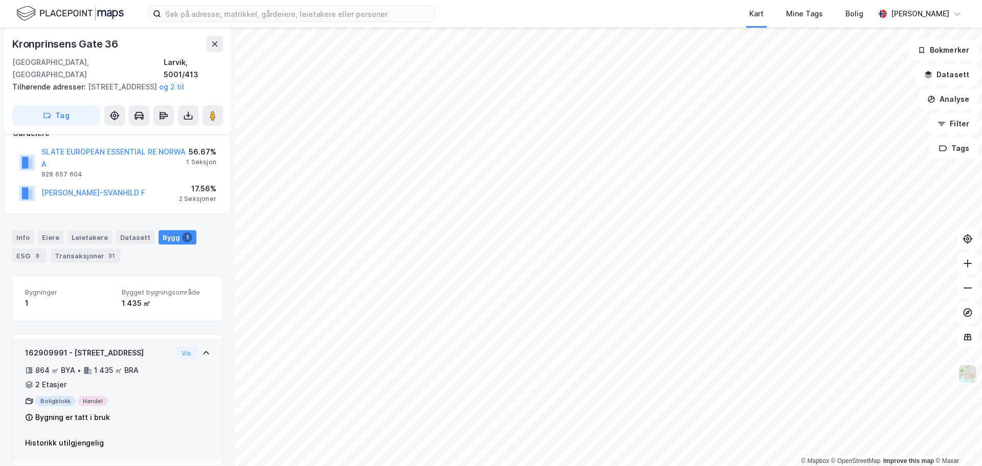
scroll to position [150, 0]
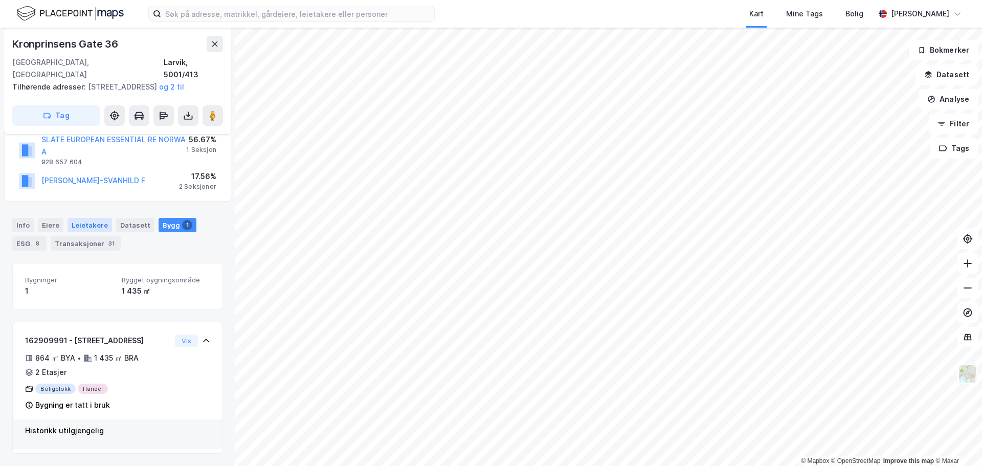
click at [84, 221] on div "Leietakere" at bounding box center [90, 225] width 45 height 14
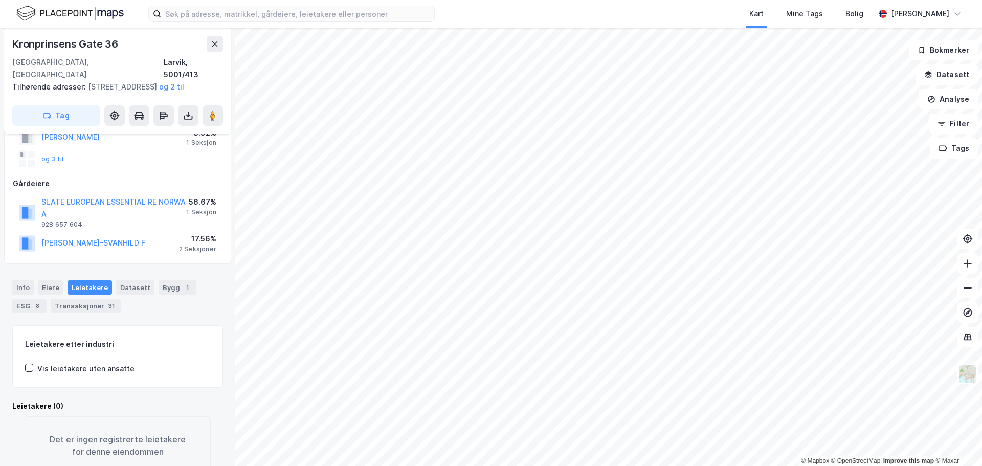
scroll to position [70, 0]
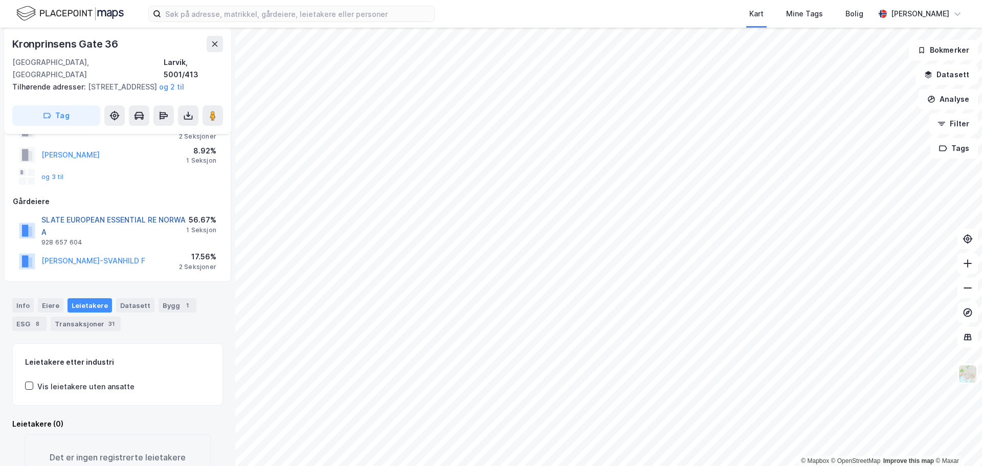
click at [0, 0] on button "SLATE EUROPEAN ESSENTIAL RE NORWA A" at bounding box center [0, 0] width 0 height 0
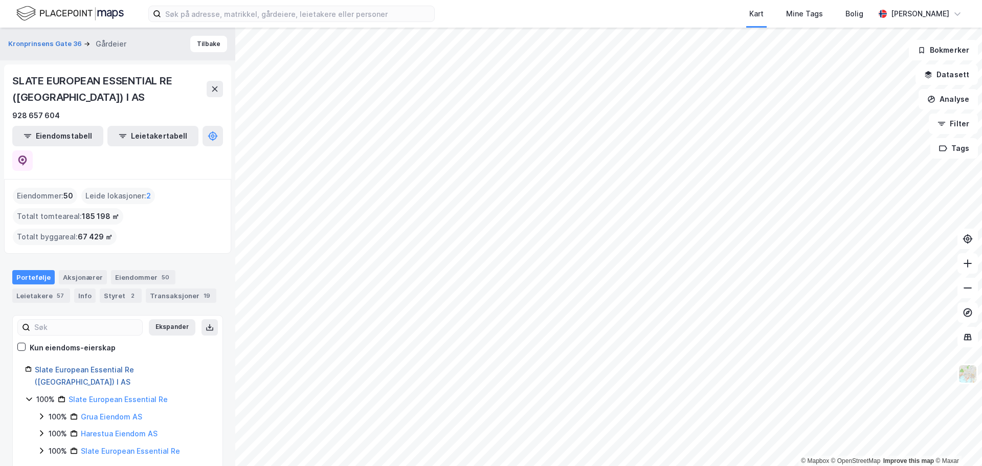
click at [134, 365] on link "Slate European Essential Re ([GEOGRAPHIC_DATA]) I AS" at bounding box center [84, 375] width 99 height 21
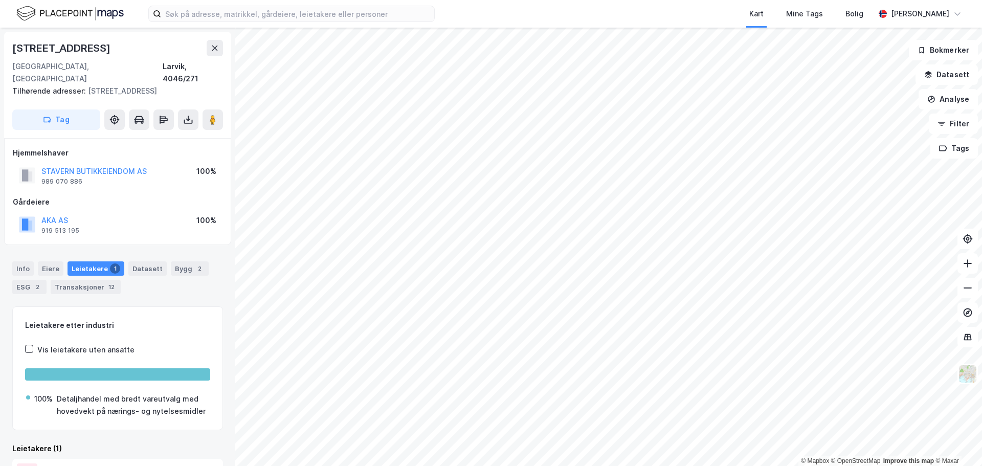
click at [84, 261] on div "Leietakere 1" at bounding box center [96, 268] width 57 height 14
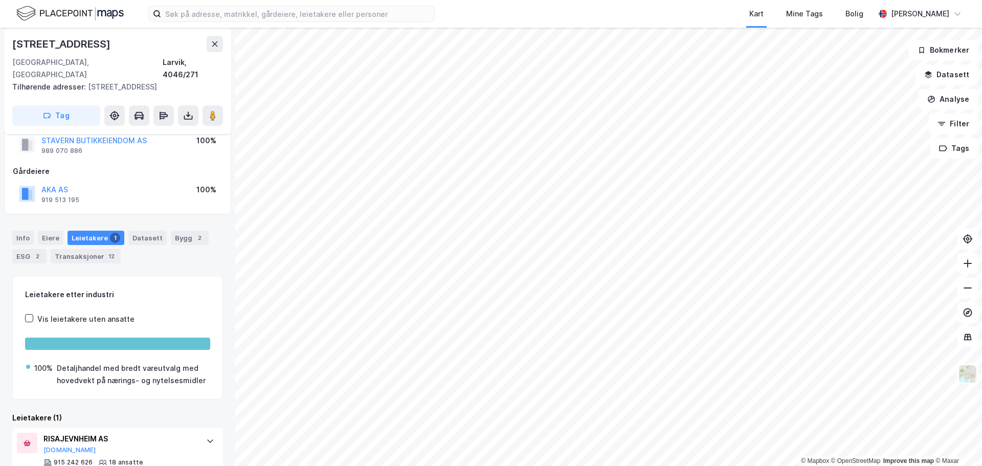
scroll to position [56, 0]
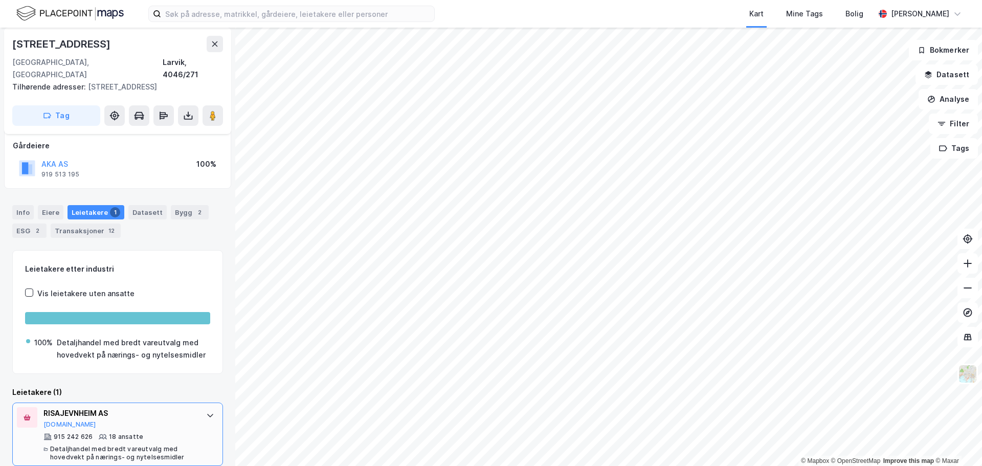
click at [78, 407] on div "RISAJEVNHEIM AS" at bounding box center [119, 413] width 152 height 12
click at [58, 421] on button "[DOMAIN_NAME]" at bounding box center [69, 425] width 53 height 8
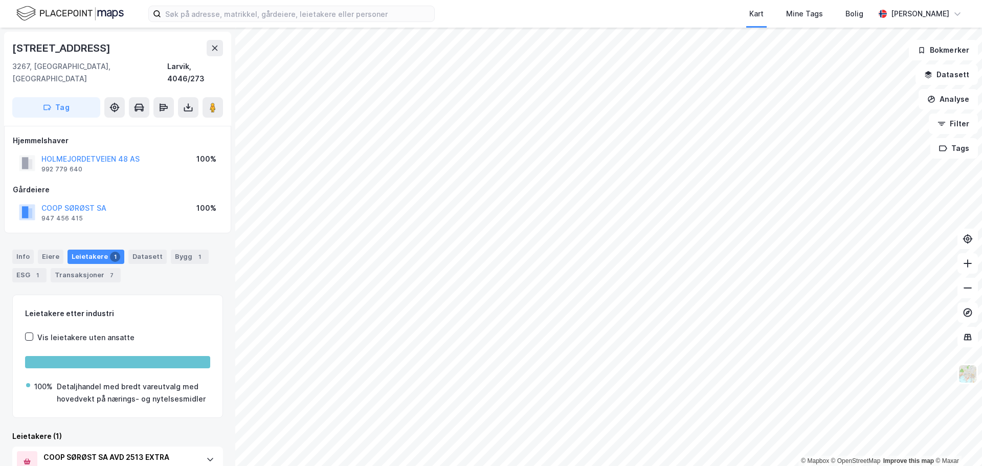
click at [95, 250] on div "Leietakere 1" at bounding box center [96, 257] width 57 height 14
click at [100, 250] on div "Leietakere 1" at bounding box center [96, 257] width 57 height 14
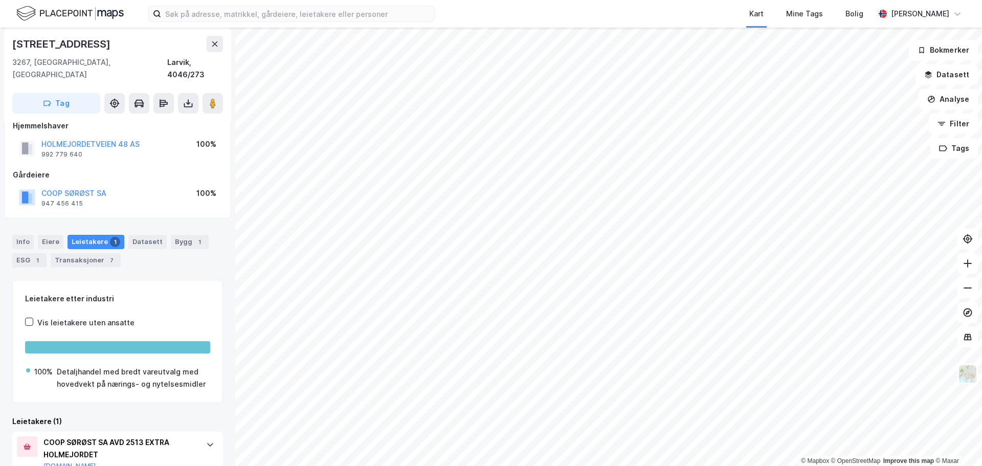
scroll to position [56, 0]
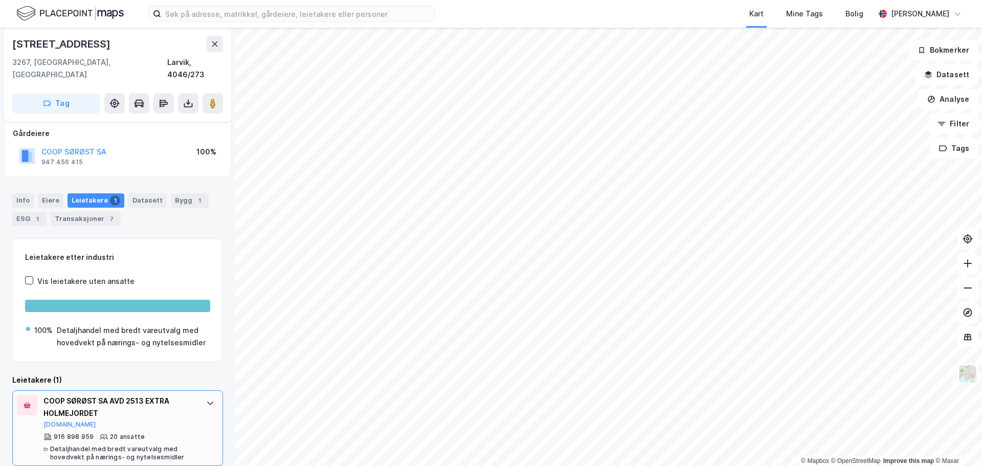
click at [155, 395] on div "COOP SØRØST SA AVD 2513 EXTRA HOLMEJORDET" at bounding box center [119, 407] width 152 height 25
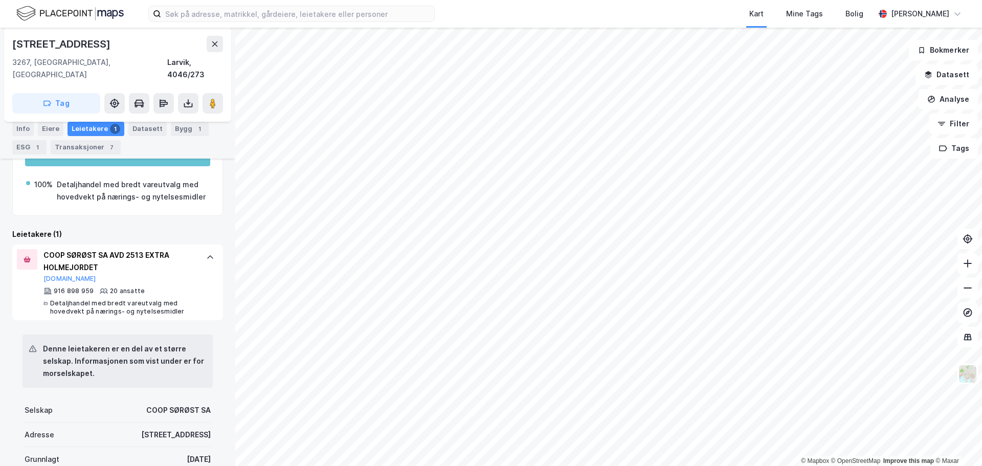
scroll to position [261, 0]
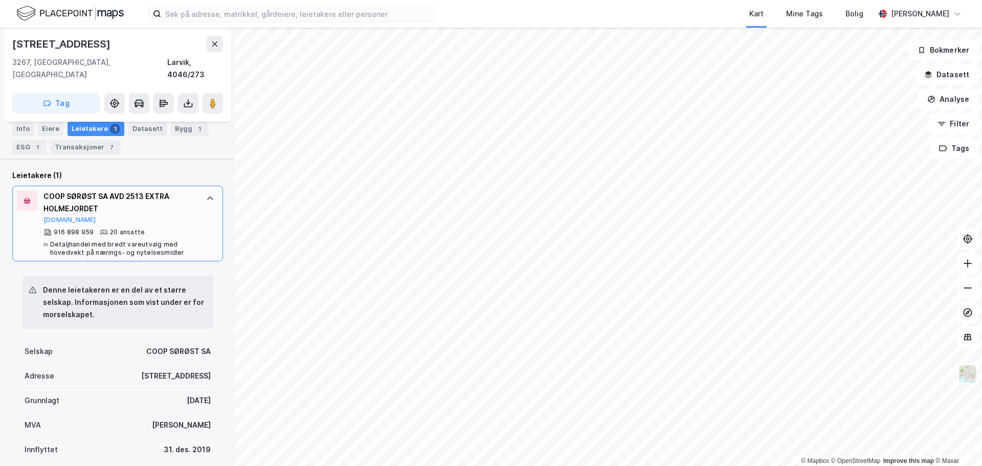
click at [62, 200] on div "COOP SØRØST SA AVD 2513 EXTRA HOLMEJORDET" at bounding box center [119, 202] width 152 height 25
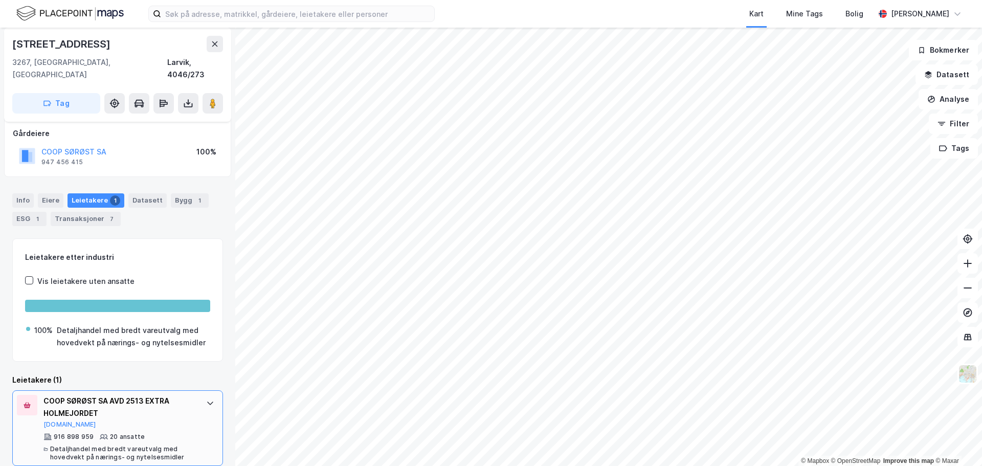
click at [88, 433] on div "916 898 959" at bounding box center [74, 437] width 40 height 8
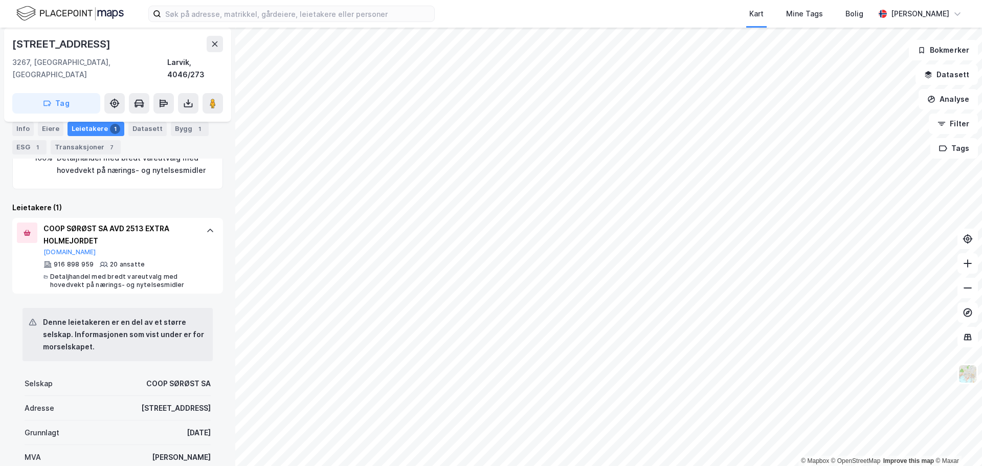
scroll to position [107, 0]
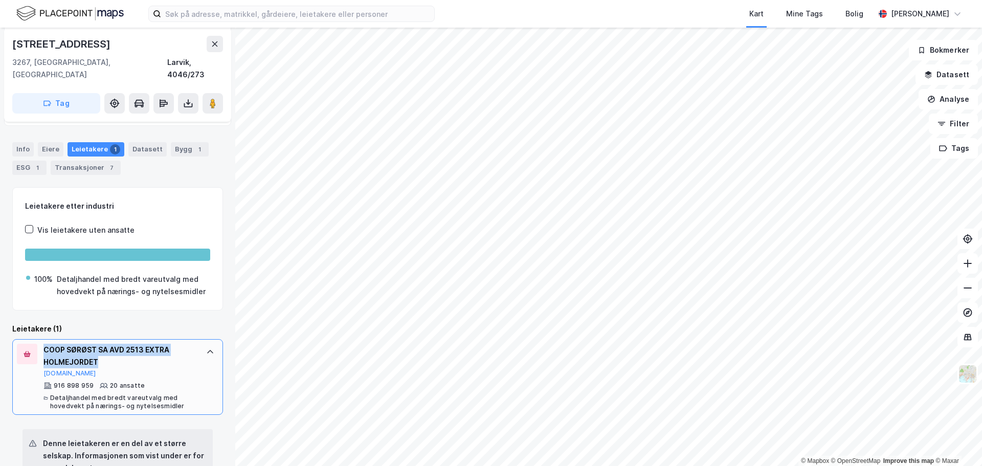
drag, startPoint x: 103, startPoint y: 357, endPoint x: 34, endPoint y: 334, distance: 72.3
click at [34, 339] on div "COOP SØRØST SA AVD 2513 EXTRA HOLMEJORDET [DOMAIN_NAME] 916 898 959 20 ansatte …" at bounding box center [117, 377] width 211 height 76
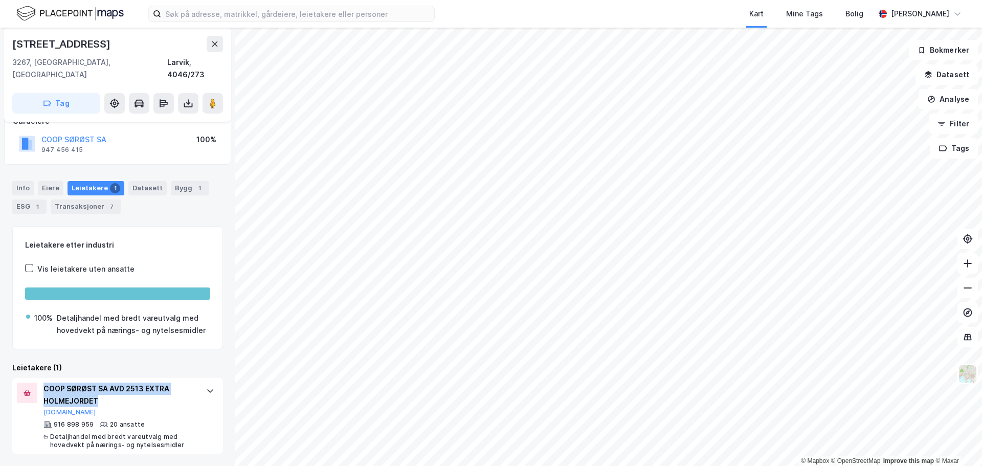
scroll to position [56, 0]
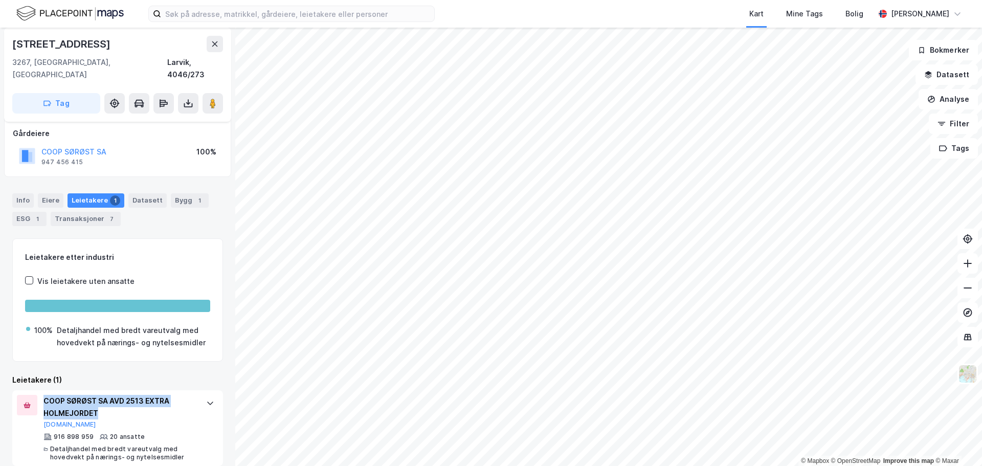
copy div "COOP SØRØST SA AVD 2513 EXTRA HOLMEJORDET"
